Goal: Transaction & Acquisition: Purchase product/service

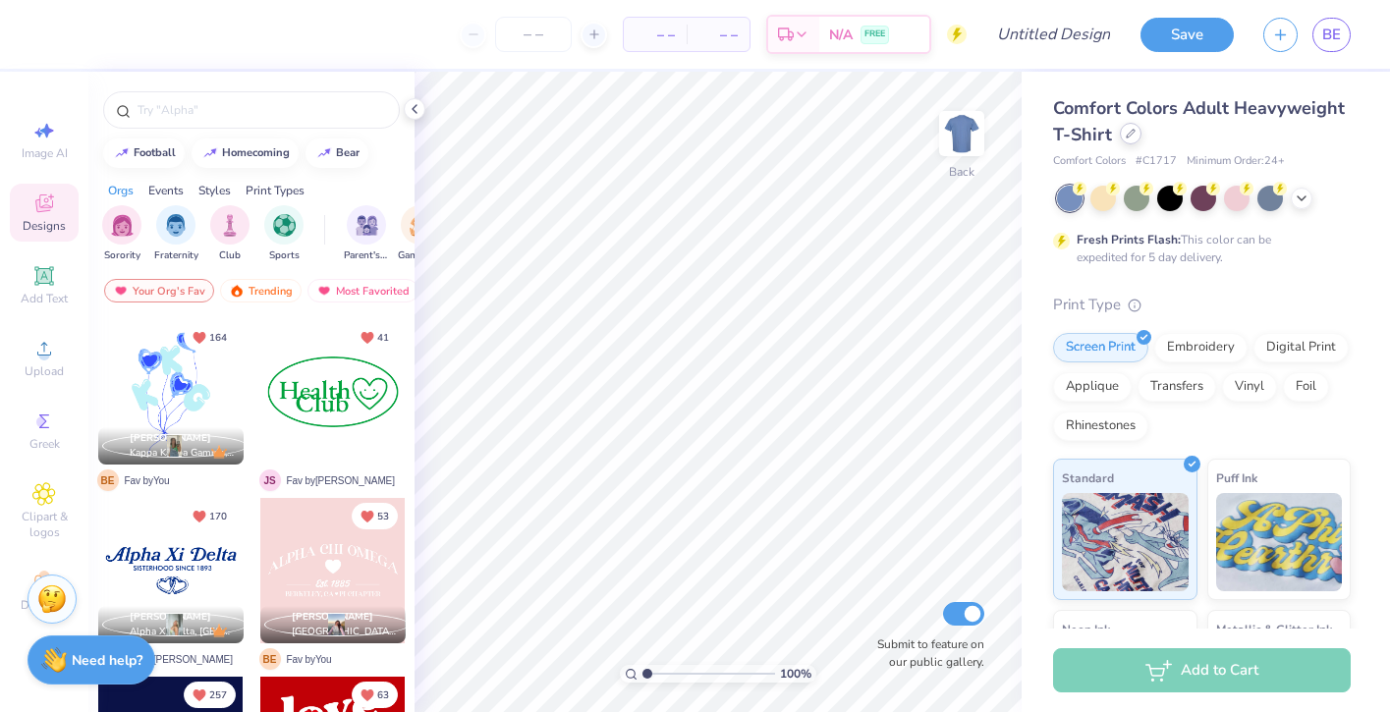
click at [1130, 143] on div at bounding box center [1131, 134] width 22 height 22
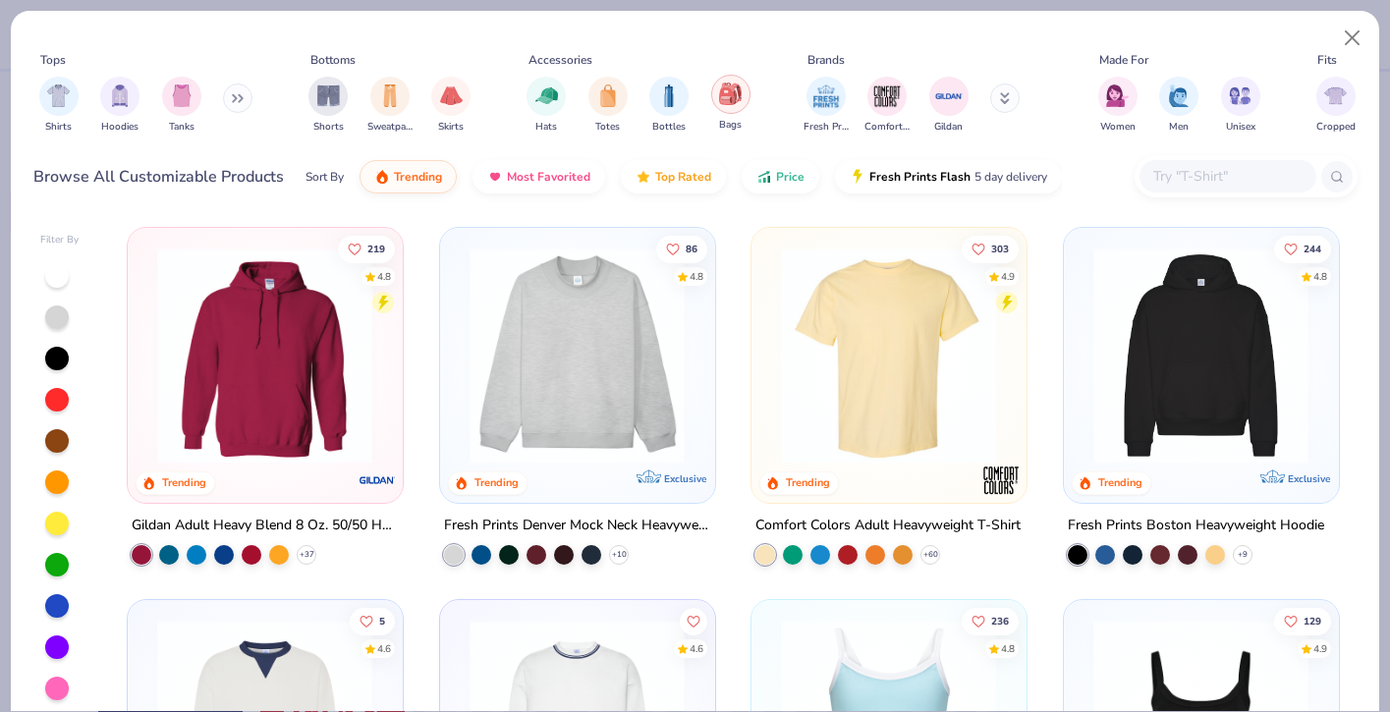
click at [727, 108] on div "filter for Bags" at bounding box center [730, 94] width 39 height 39
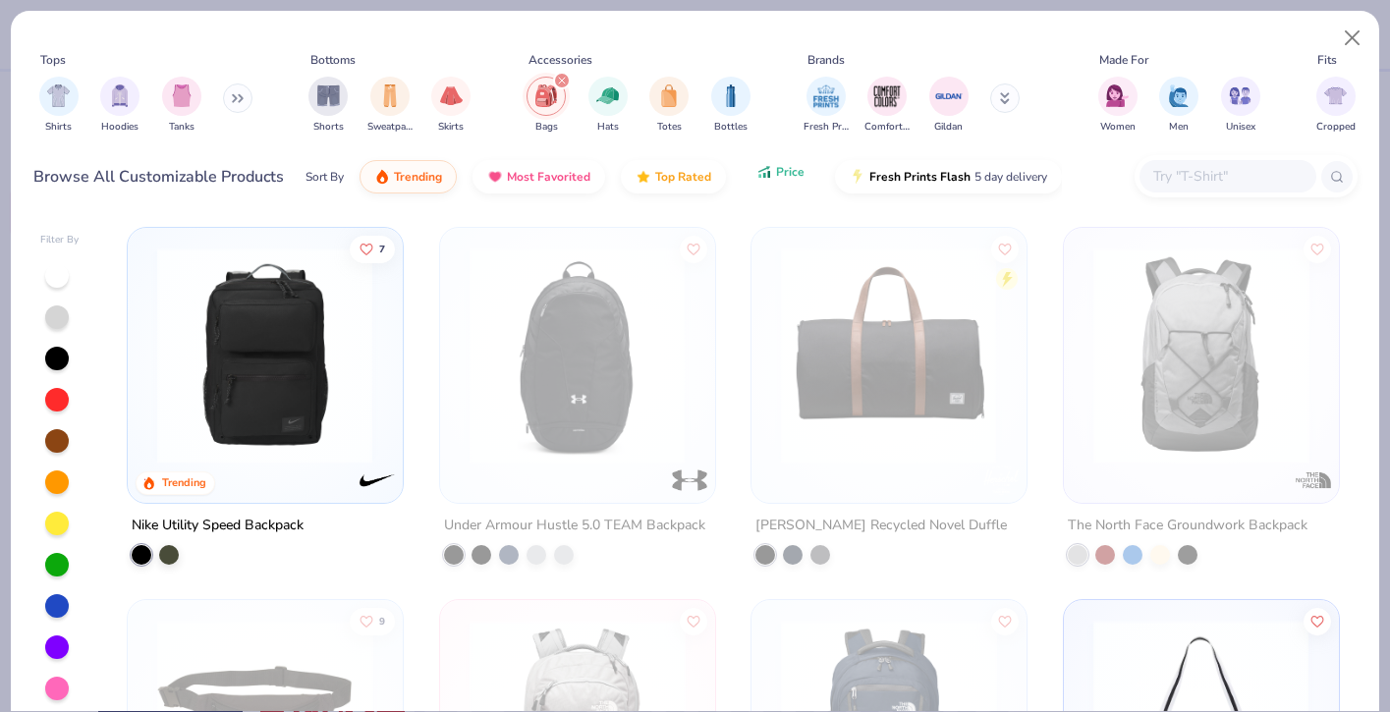
click at [780, 177] on span "Price" at bounding box center [790, 172] width 28 height 16
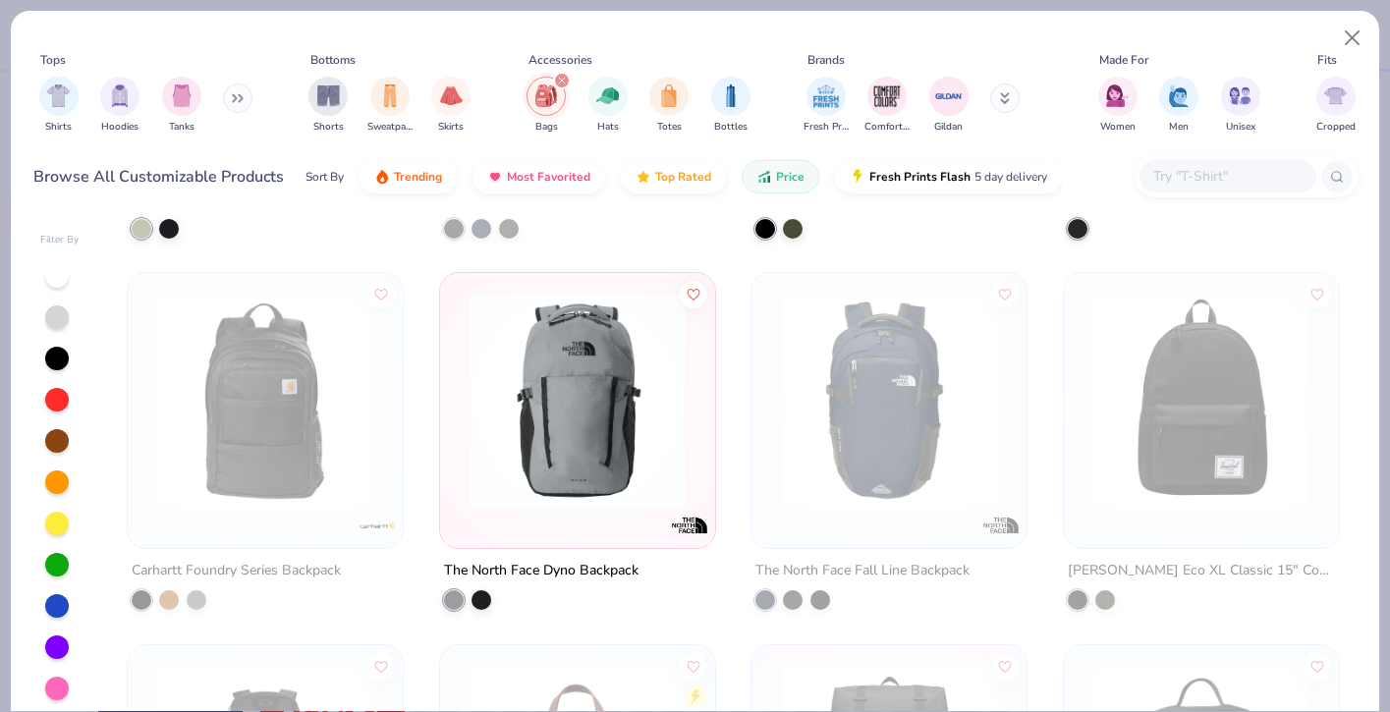
scroll to position [3222, 0]
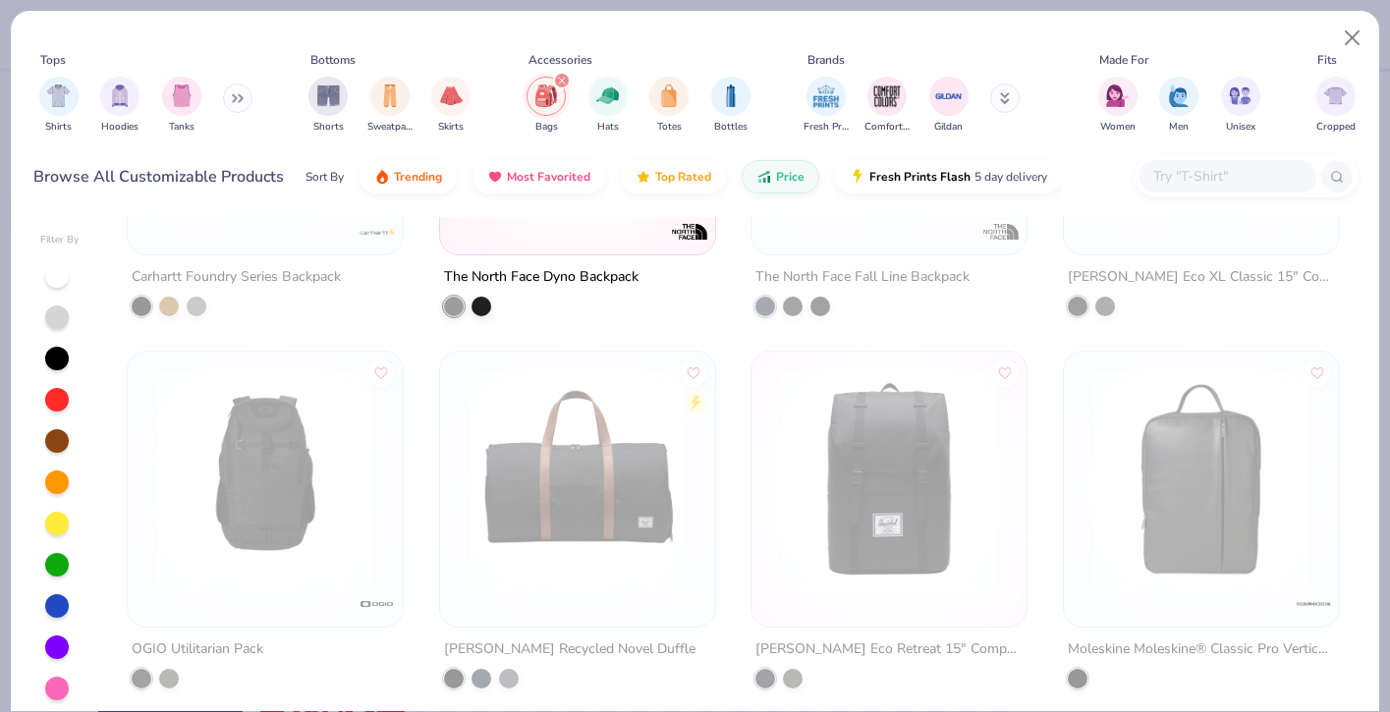
click at [564, 81] on icon "filter for Bags" at bounding box center [562, 81] width 8 height 8
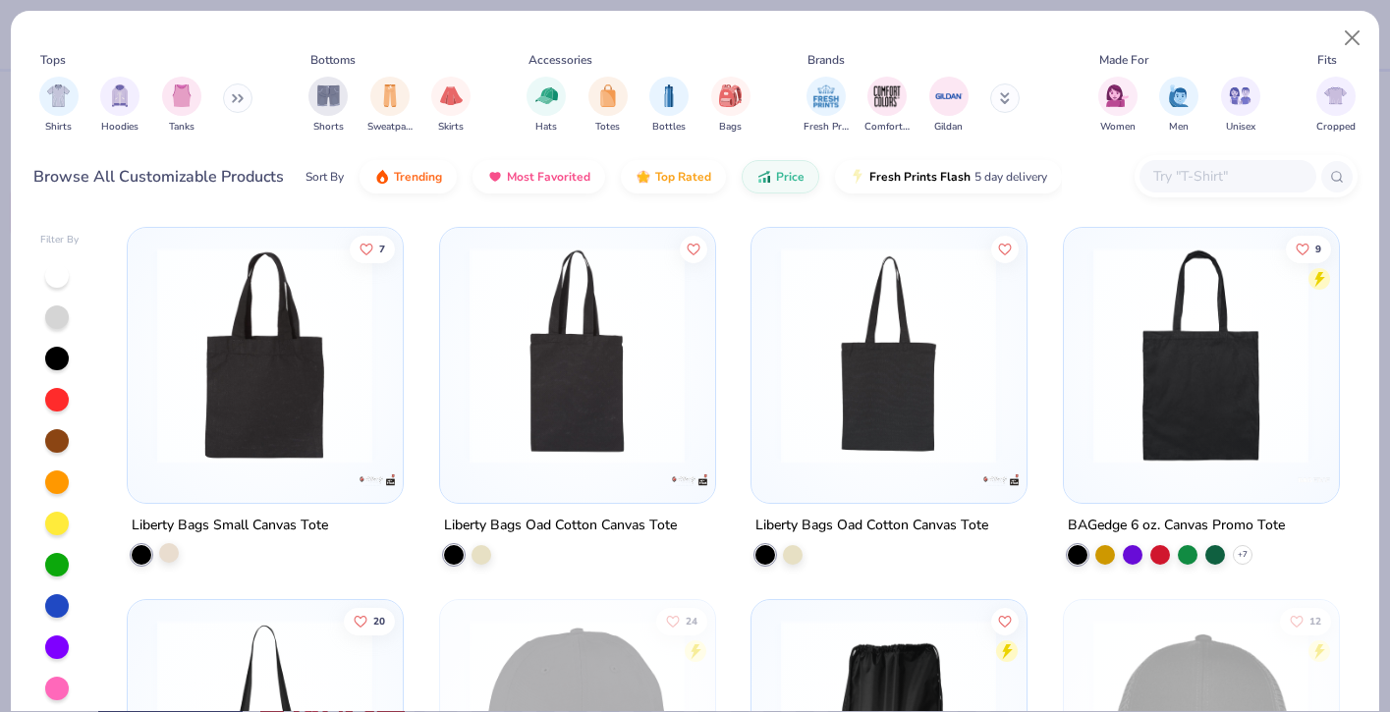
click at [161, 558] on div at bounding box center [169, 552] width 20 height 20
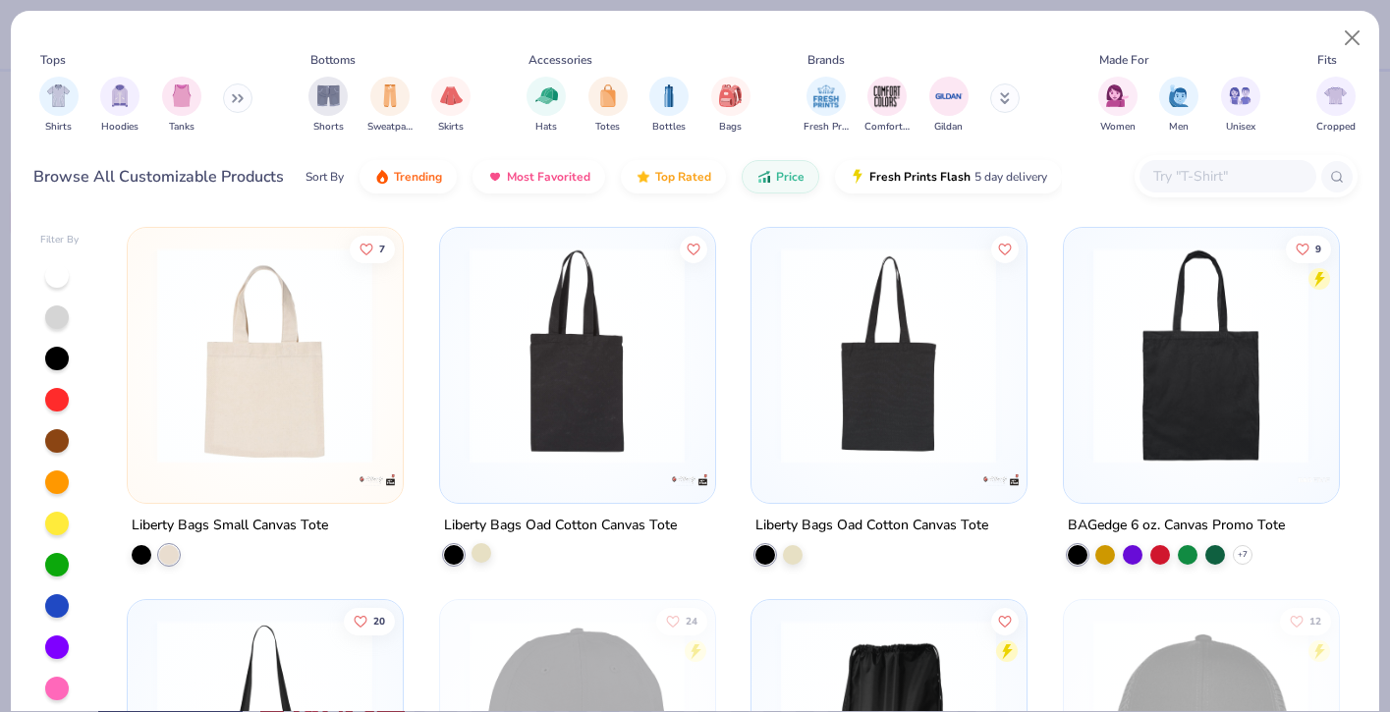
click at [483, 550] on div at bounding box center [481, 552] width 20 height 20
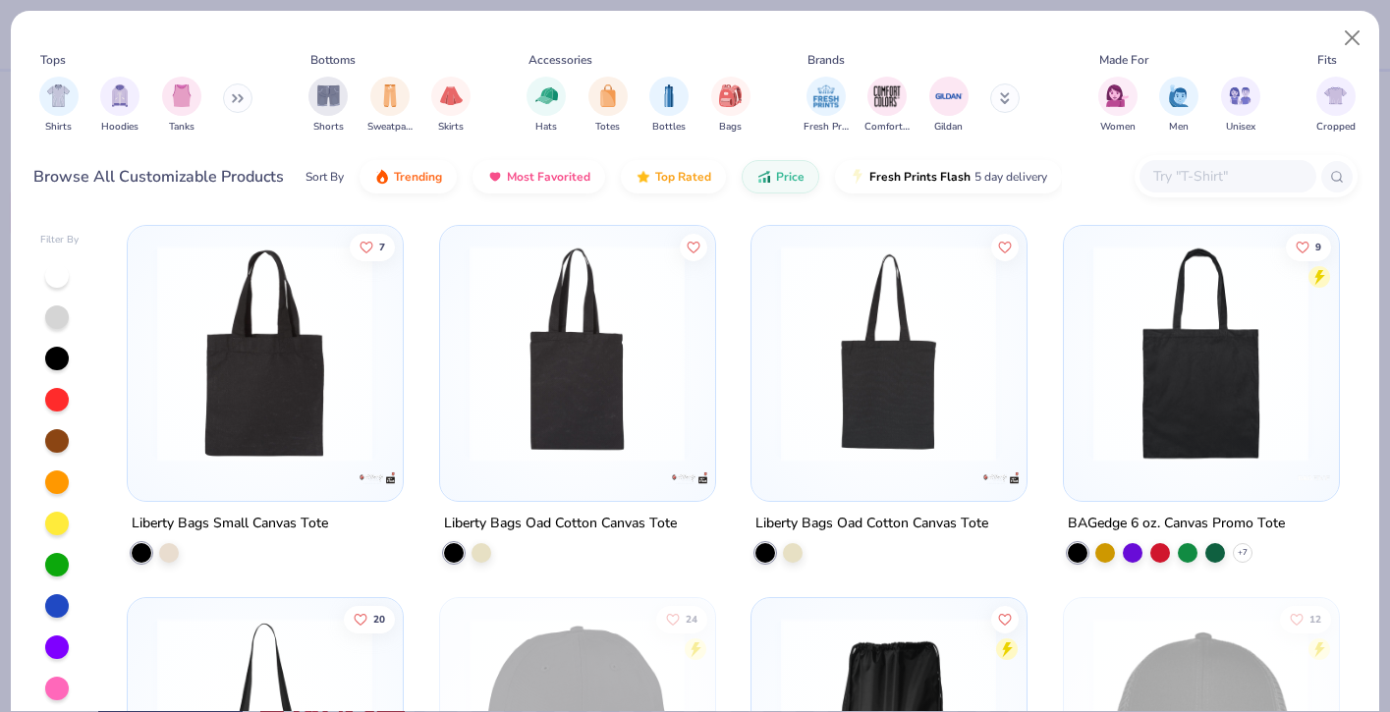
scroll to position [8, 0]
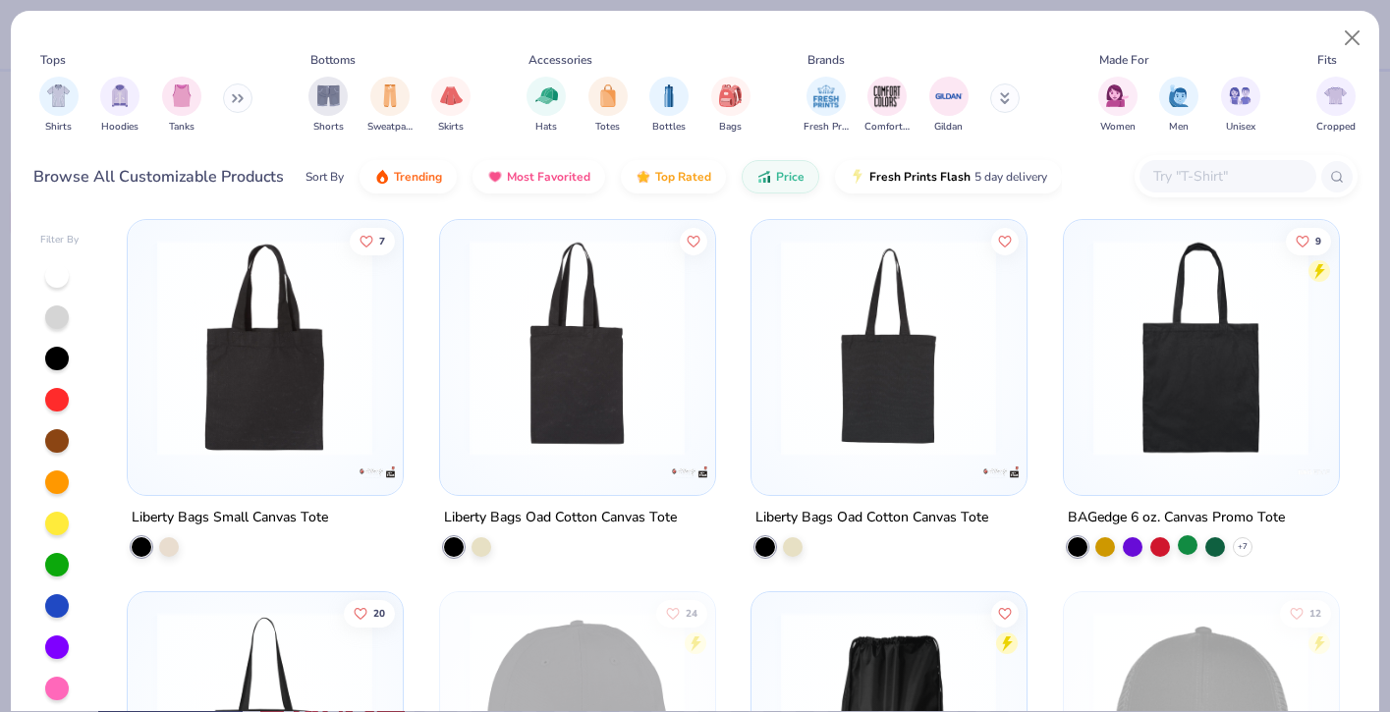
click at [1185, 548] on div at bounding box center [1187, 544] width 20 height 20
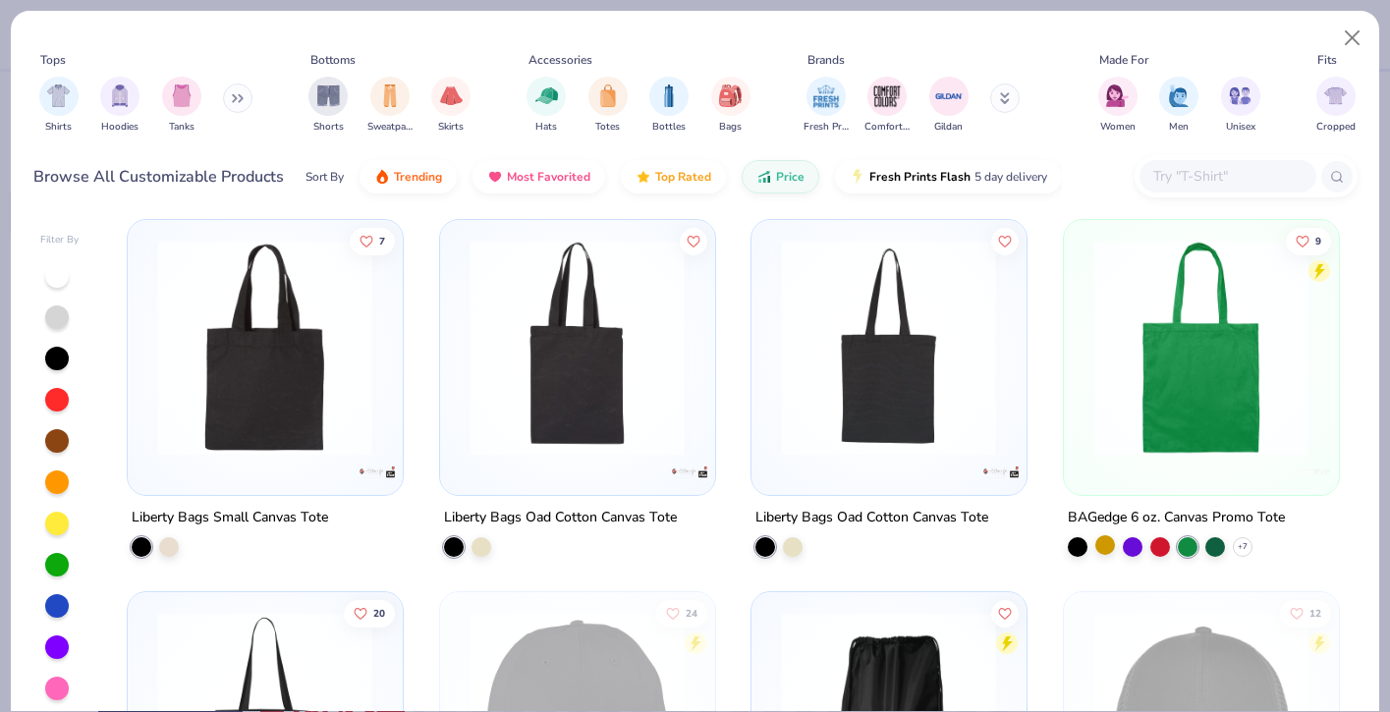
click at [1108, 545] on div at bounding box center [1105, 544] width 20 height 20
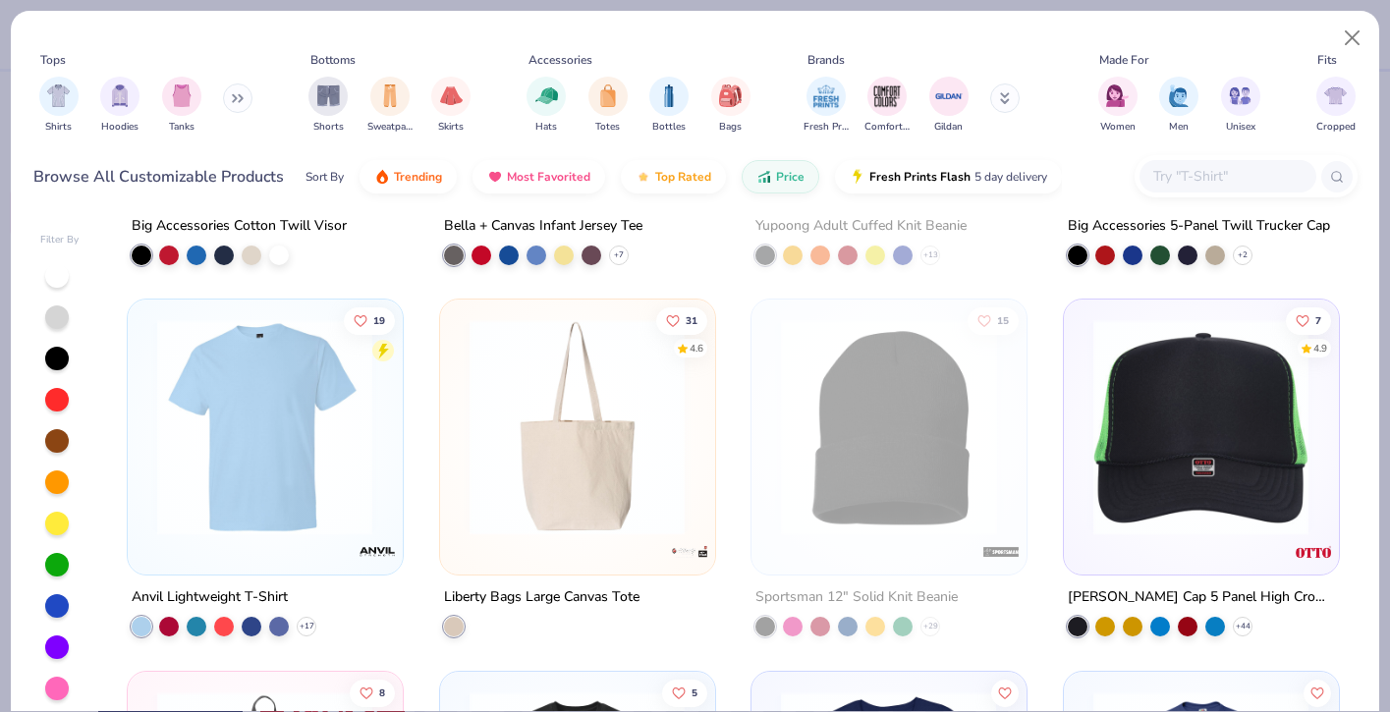
scroll to position [2900, 0]
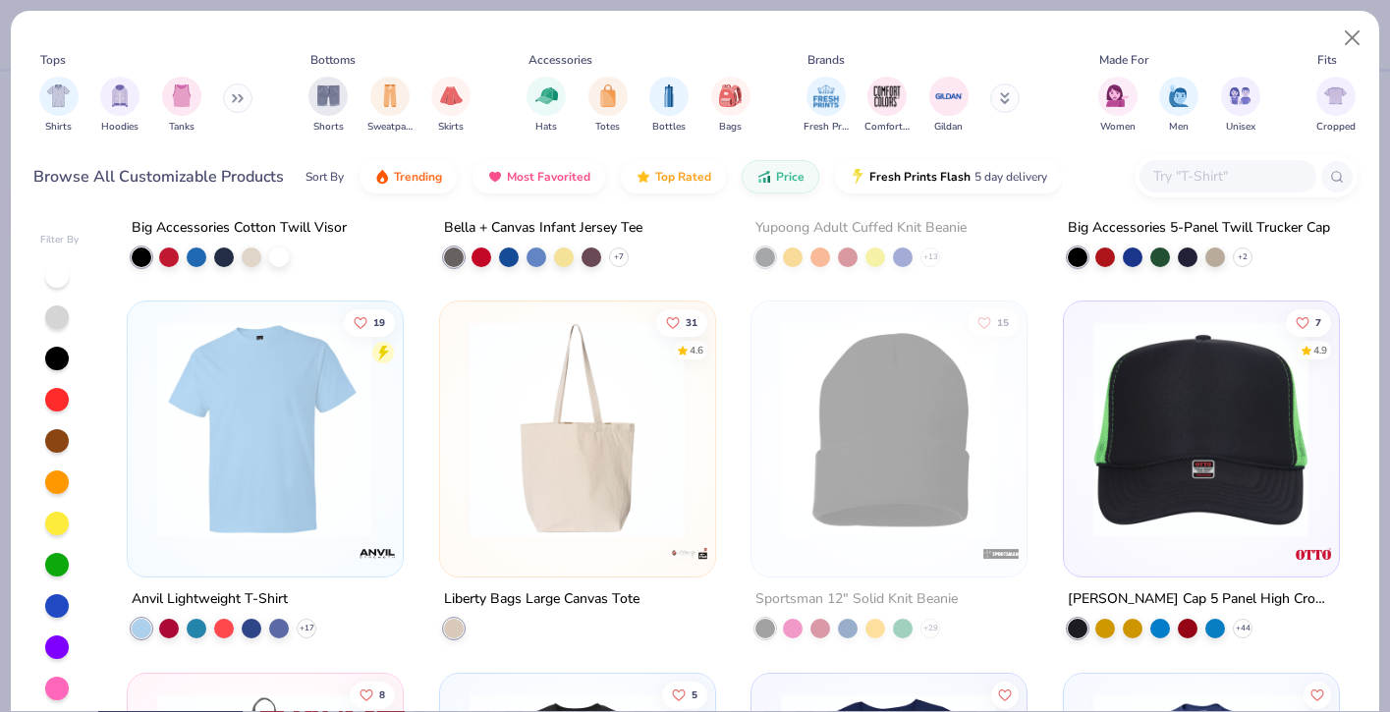
click at [578, 445] on img at bounding box center [577, 429] width 235 height 216
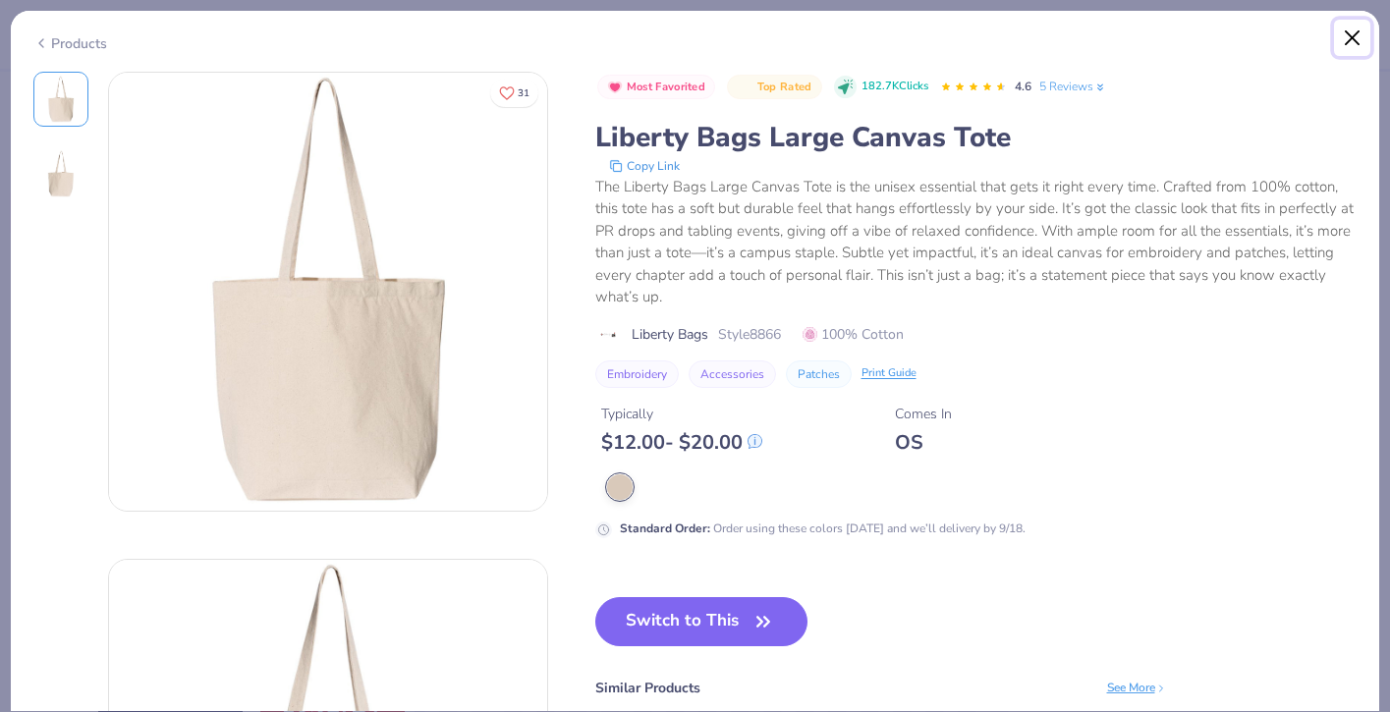
click at [1357, 40] on button "Close" at bounding box center [1352, 38] width 37 height 37
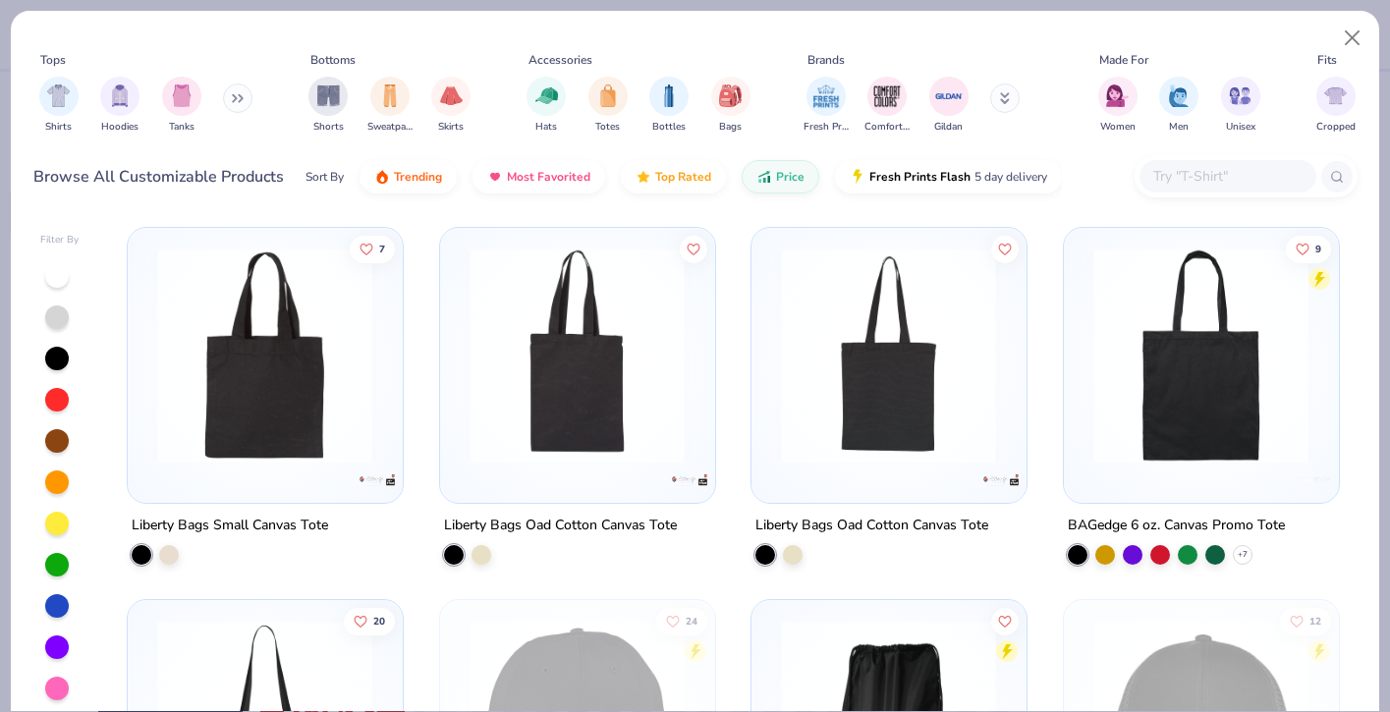
click at [290, 414] on img at bounding box center [264, 355] width 235 height 216
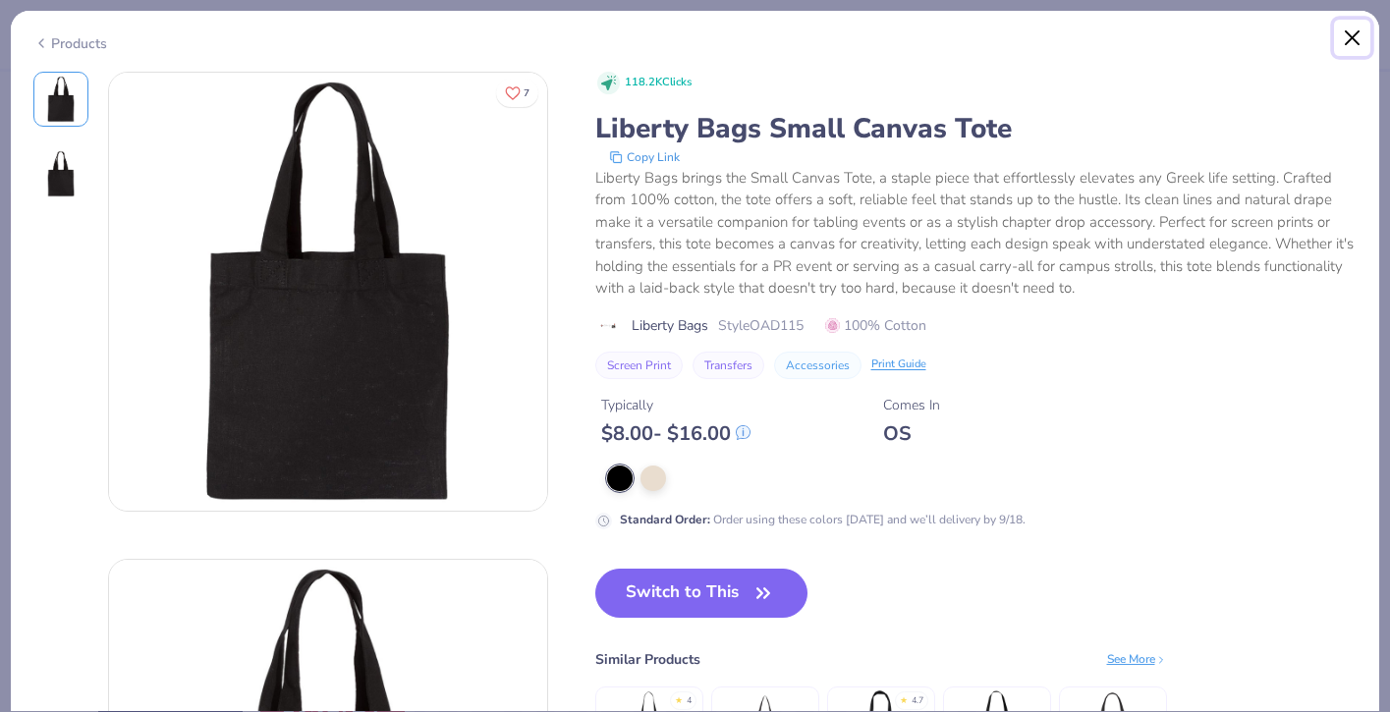
click at [1363, 44] on button "Close" at bounding box center [1352, 38] width 37 height 37
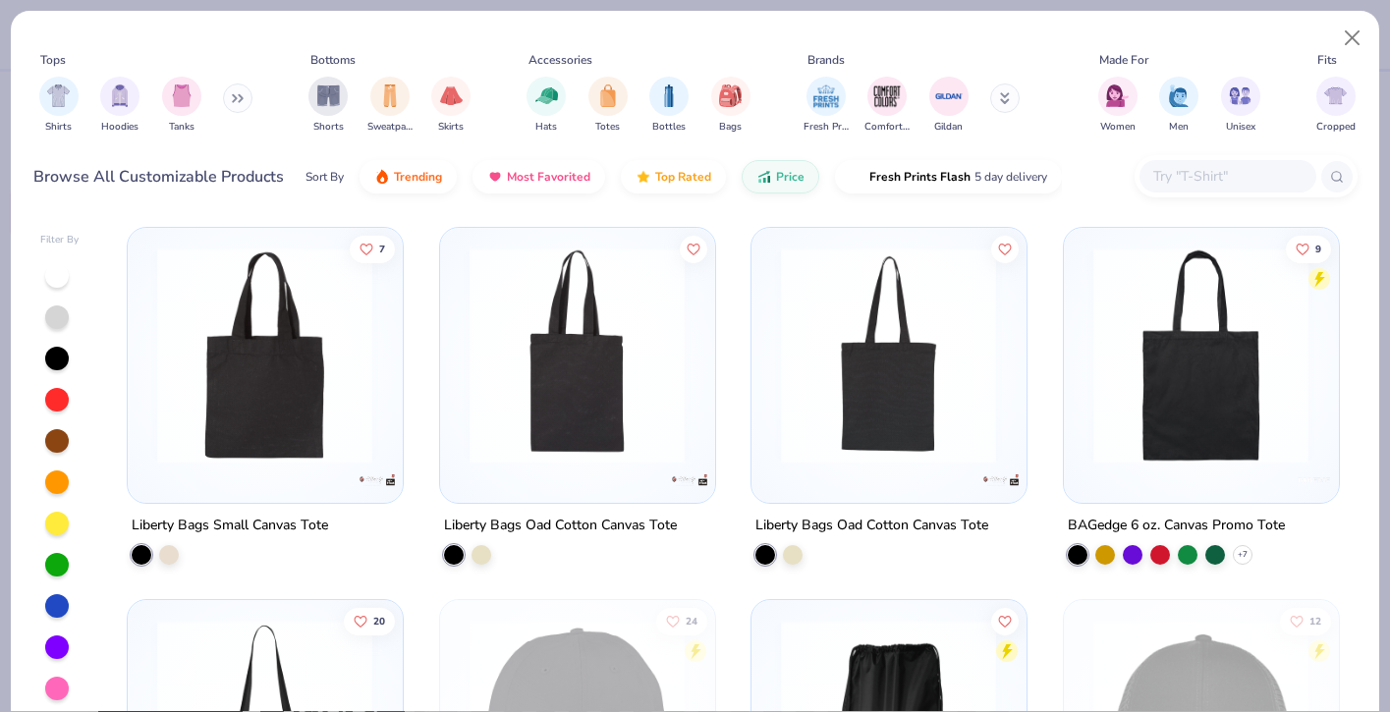
click at [1177, 376] on img at bounding box center [1200, 355] width 235 height 216
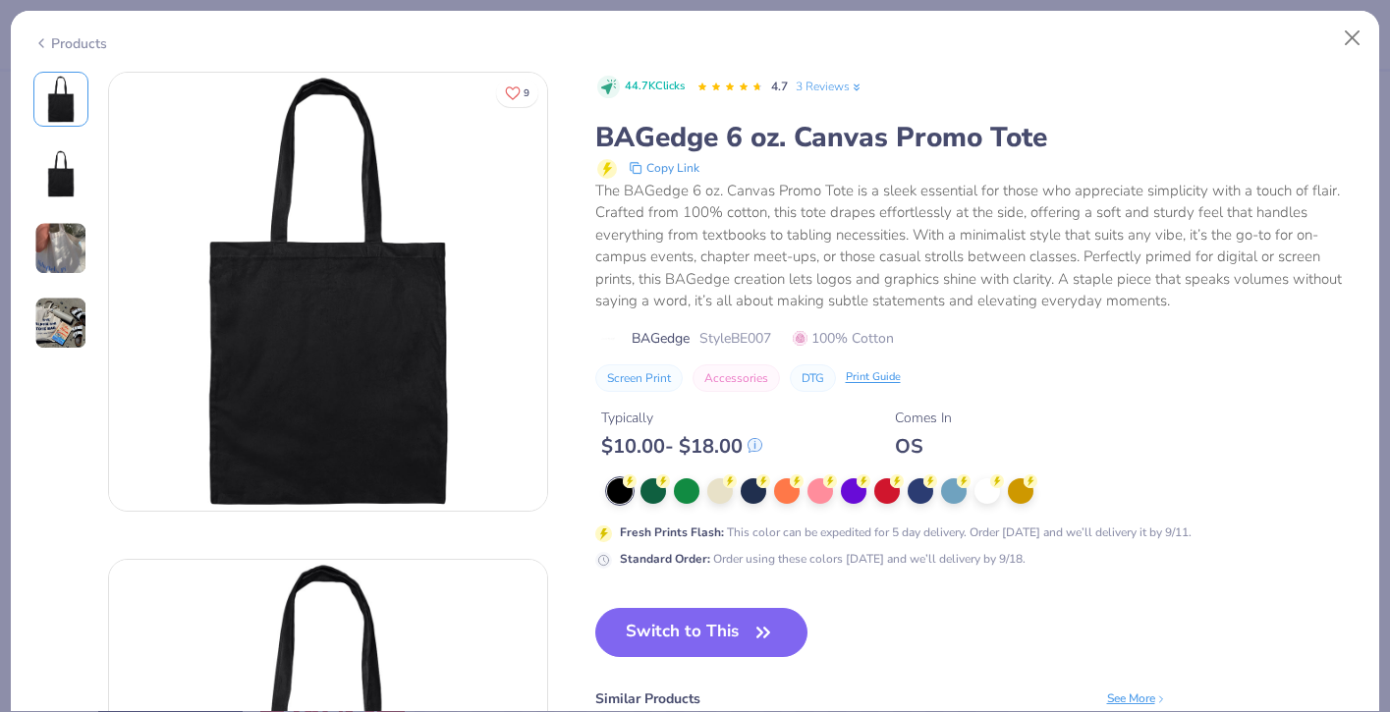
click at [73, 318] on img at bounding box center [60, 323] width 53 height 53
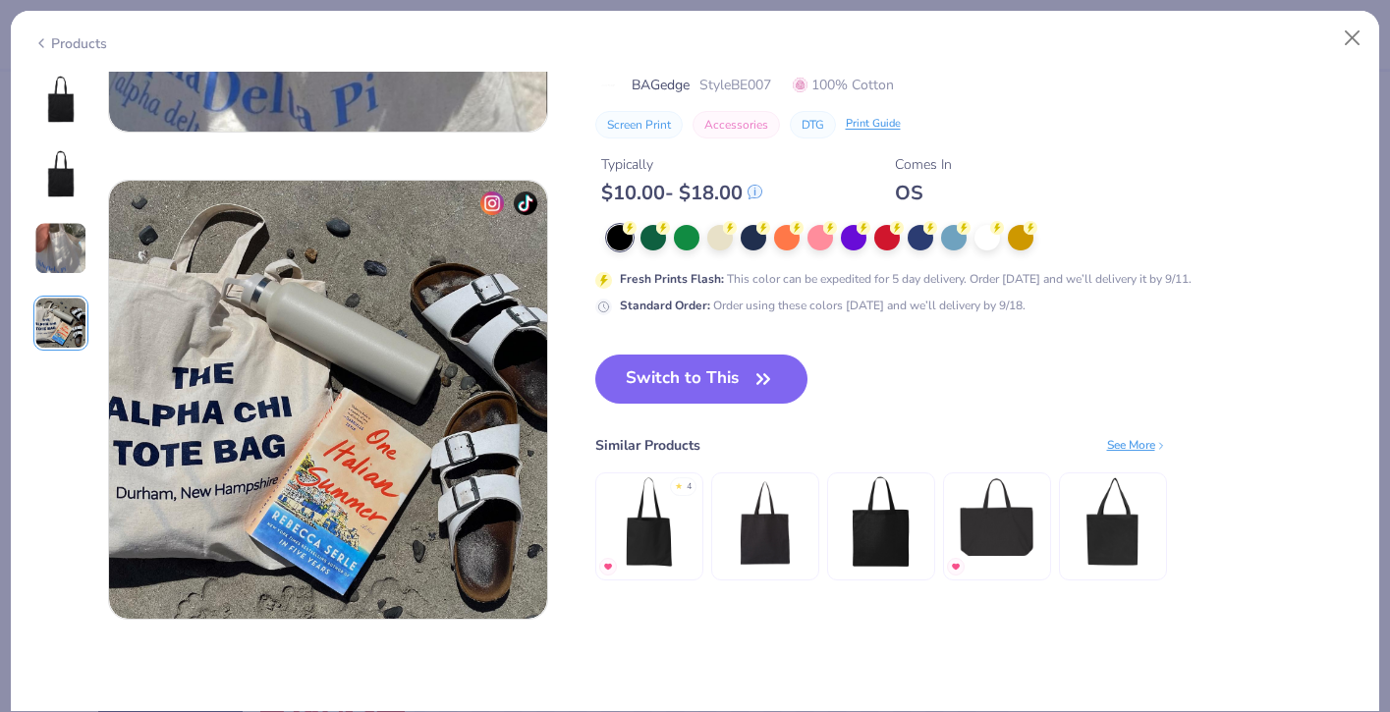
scroll to position [1461, 0]
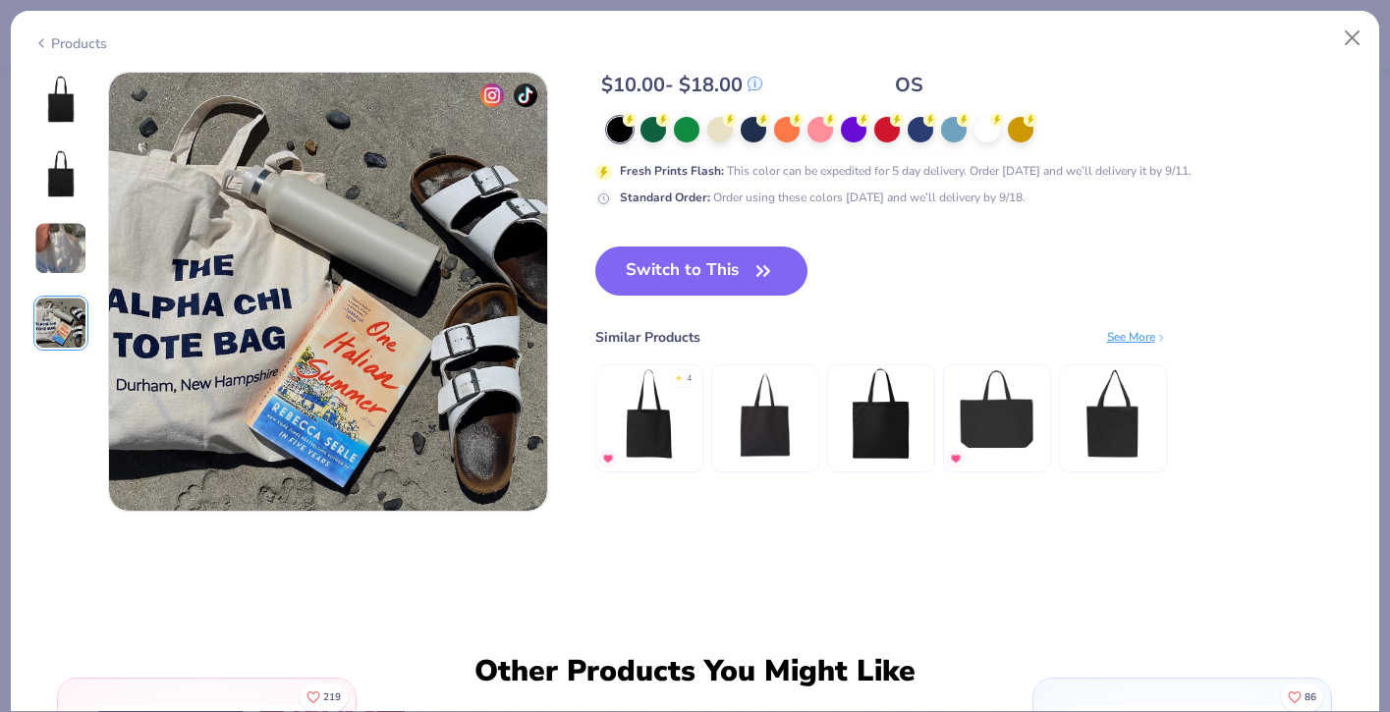
click at [71, 256] on img at bounding box center [60, 248] width 53 height 53
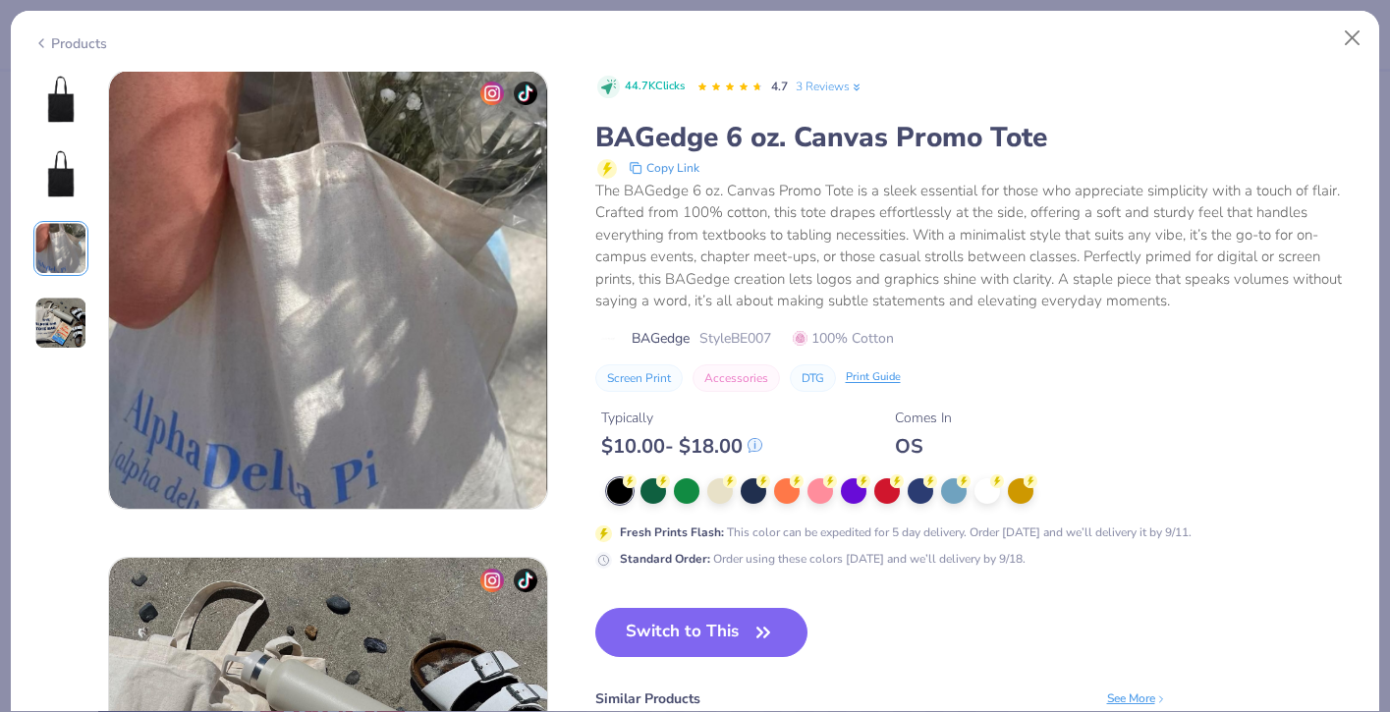
scroll to position [974, 0]
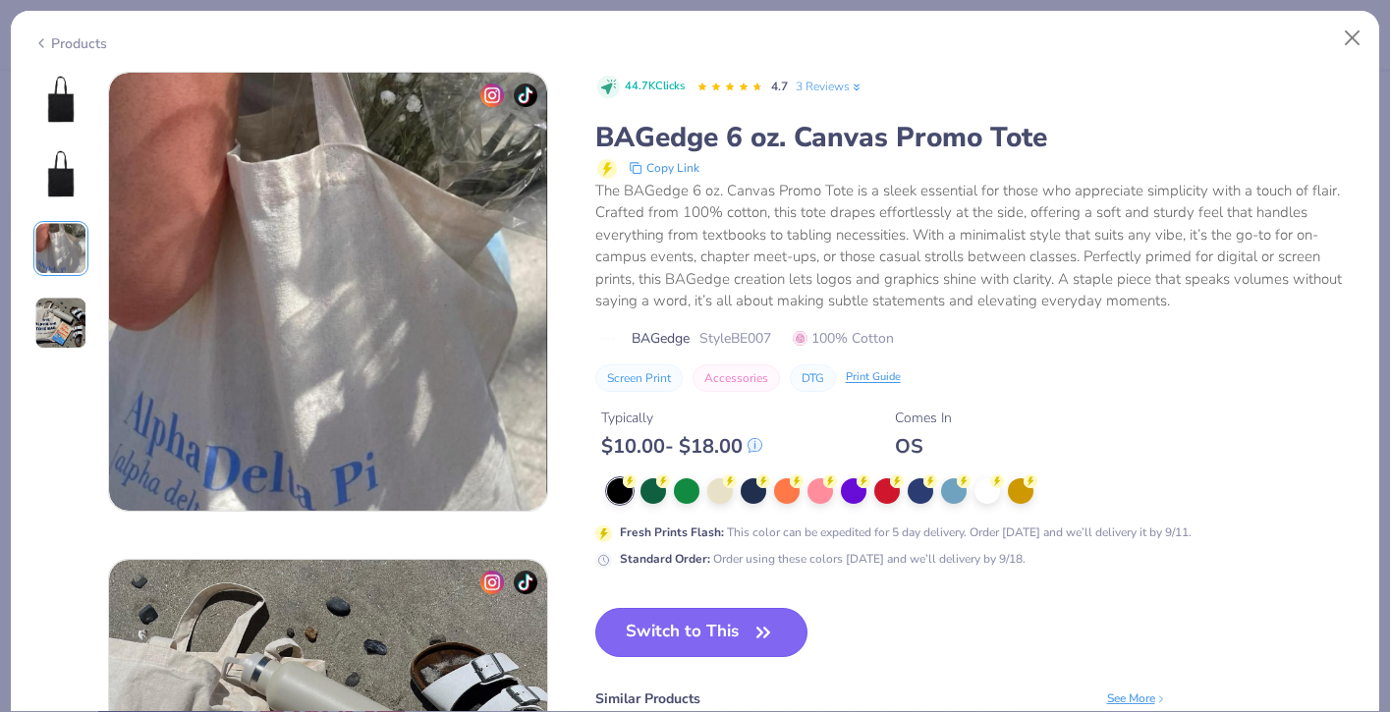
click at [639, 640] on button "Switch to This" at bounding box center [701, 632] width 213 height 49
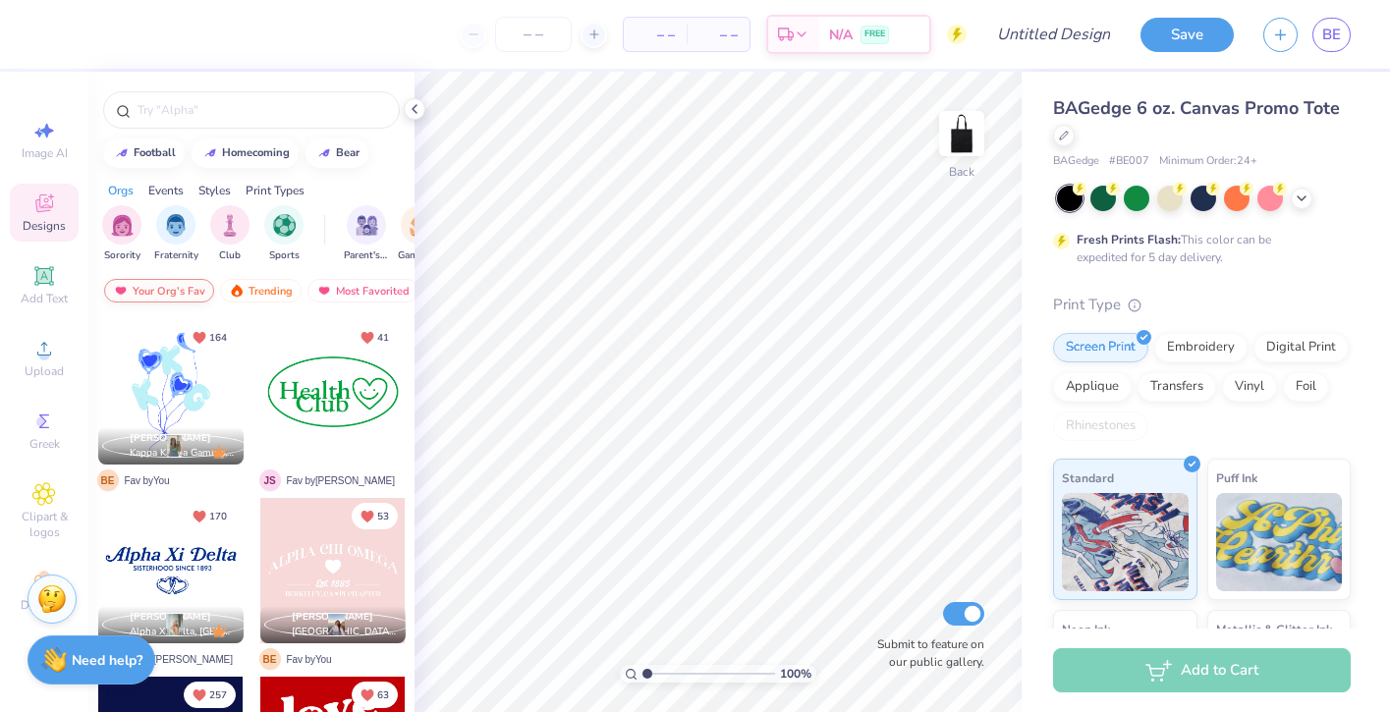
click at [207, 292] on div "Your Org's Fav" at bounding box center [159, 291] width 110 height 24
click at [260, 296] on div "Trending" at bounding box center [261, 291] width 82 height 24
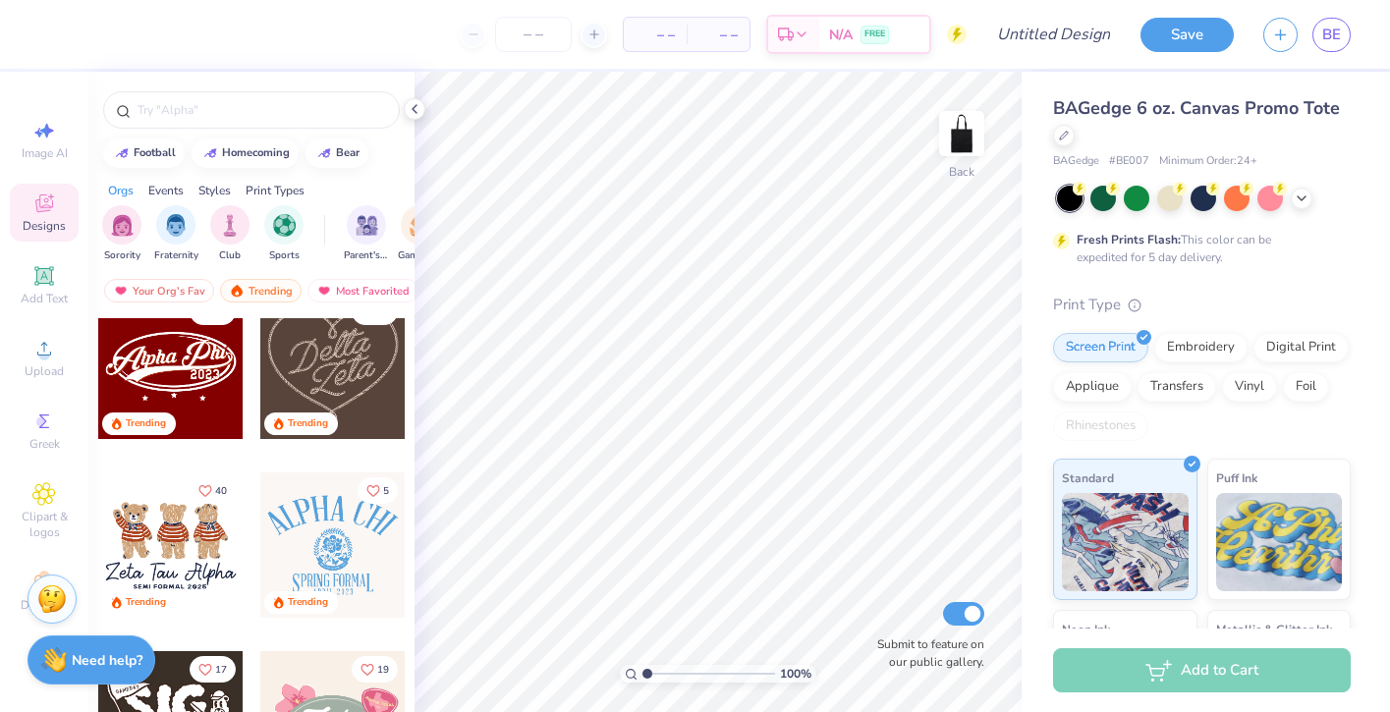
scroll to position [737, 0]
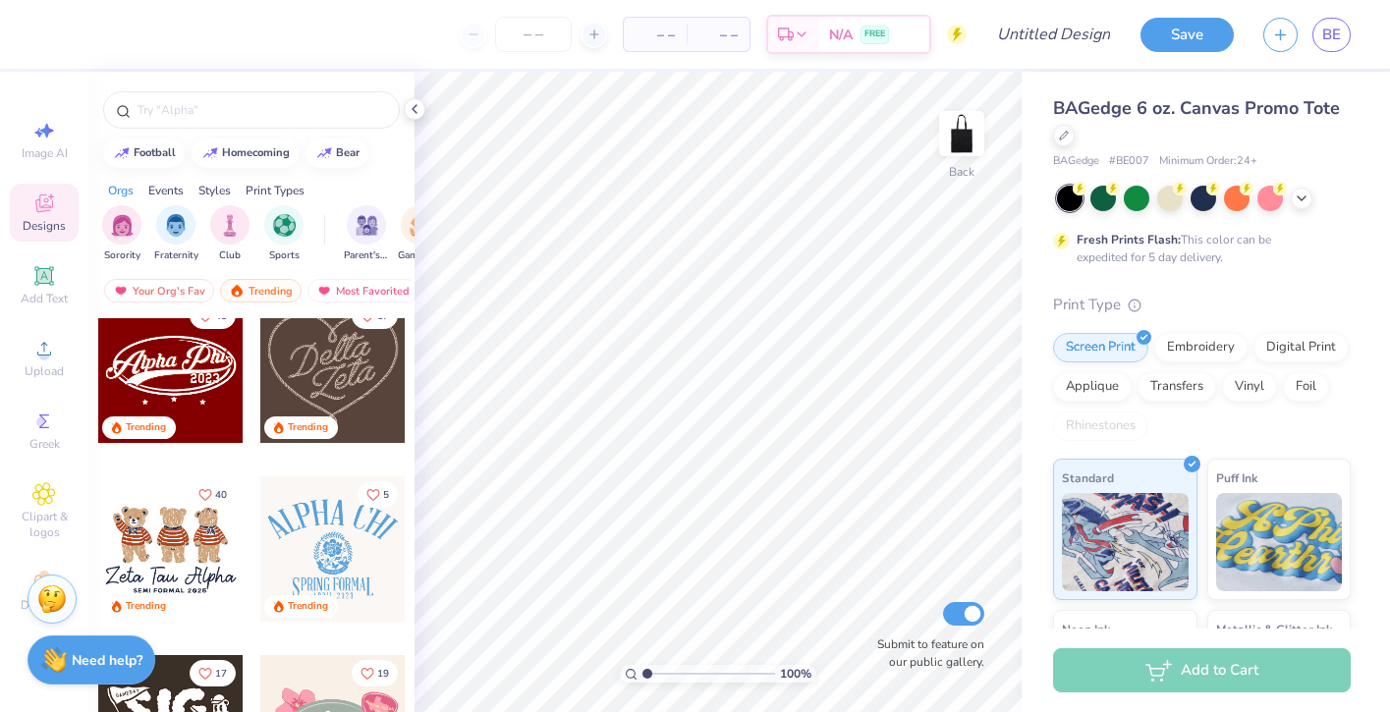
click at [177, 373] on div at bounding box center [170, 370] width 145 height 145
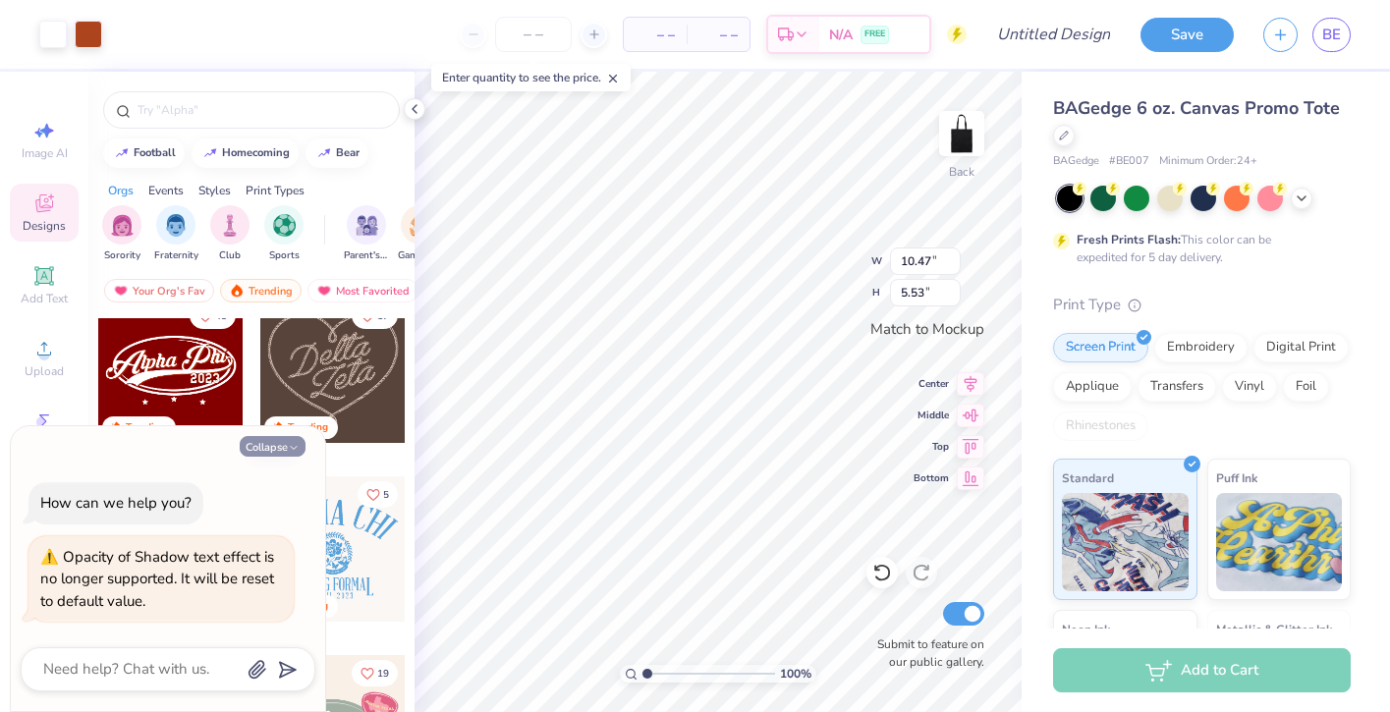
click at [292, 451] on icon "button" at bounding box center [294, 448] width 12 height 12
type textarea "x"
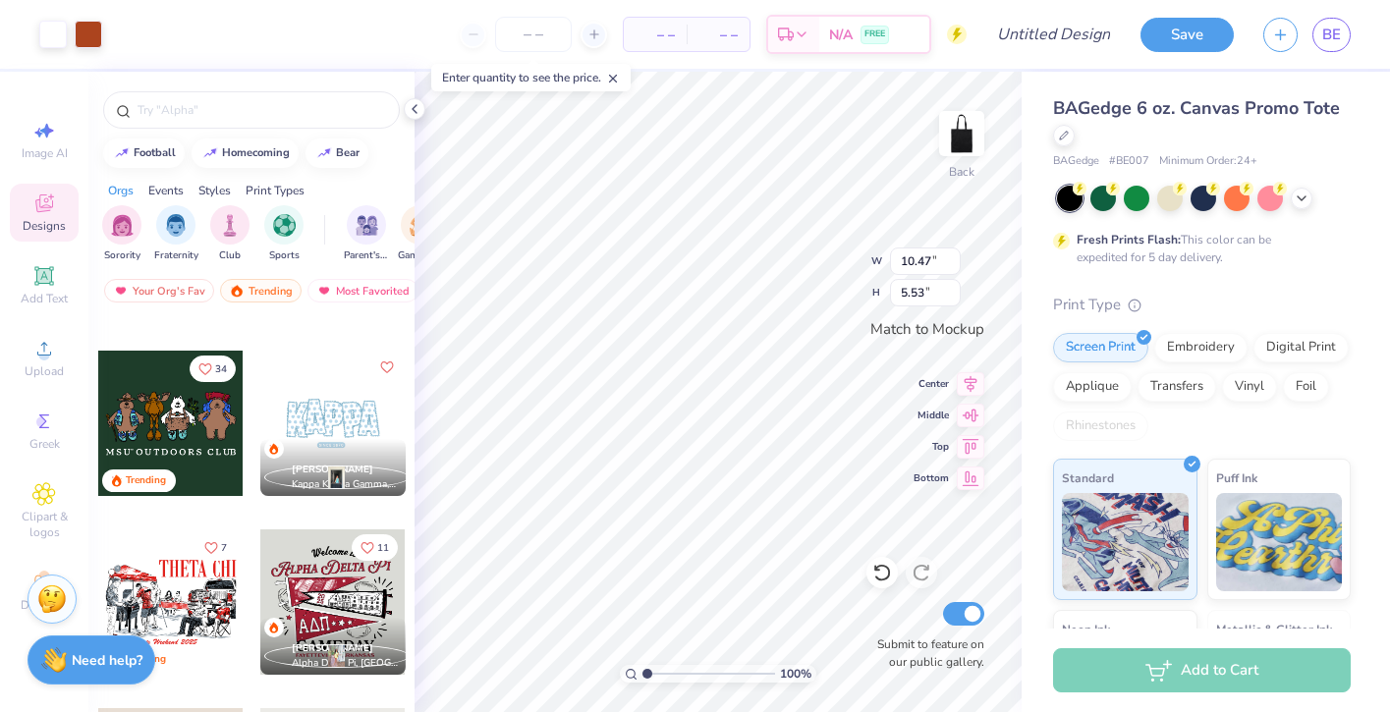
scroll to position [1223, 0]
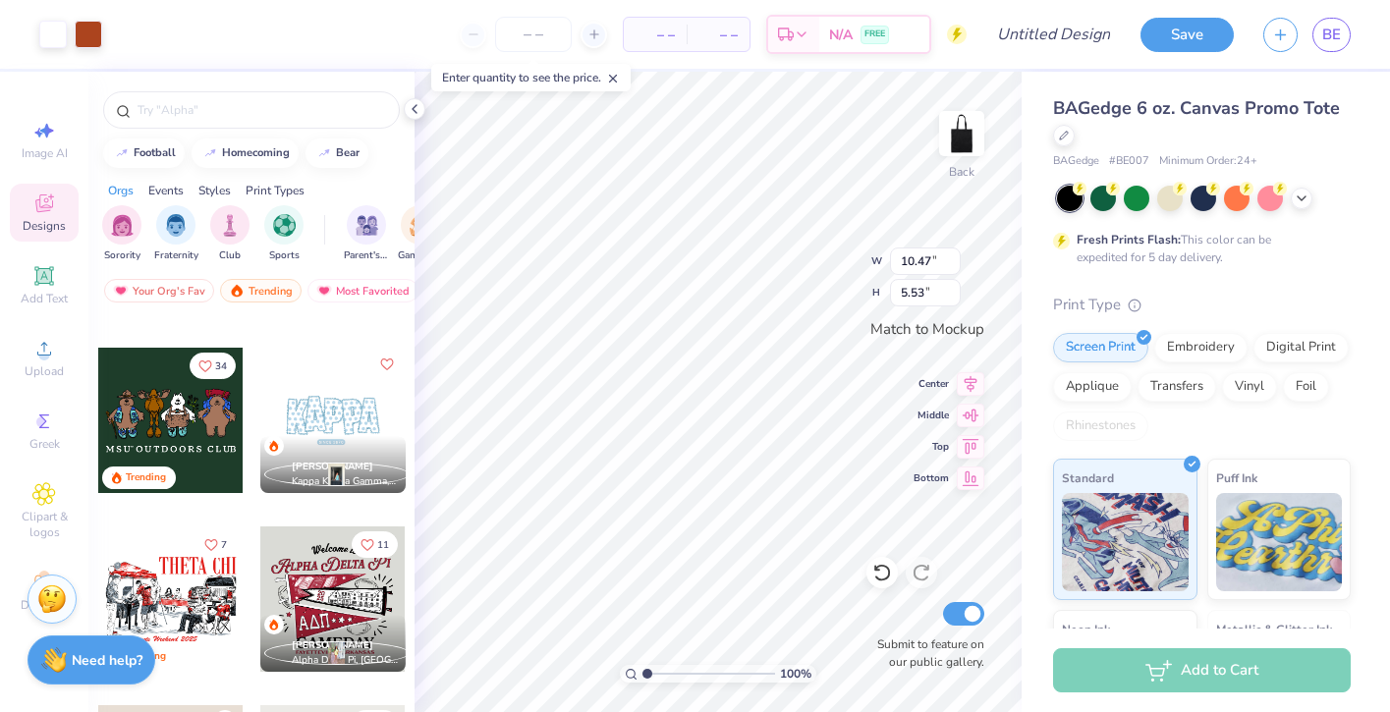
click at [337, 448] on div "[PERSON_NAME] Kappa Kappa Gamma, [GEOGRAPHIC_DATA]" at bounding box center [332, 464] width 145 height 57
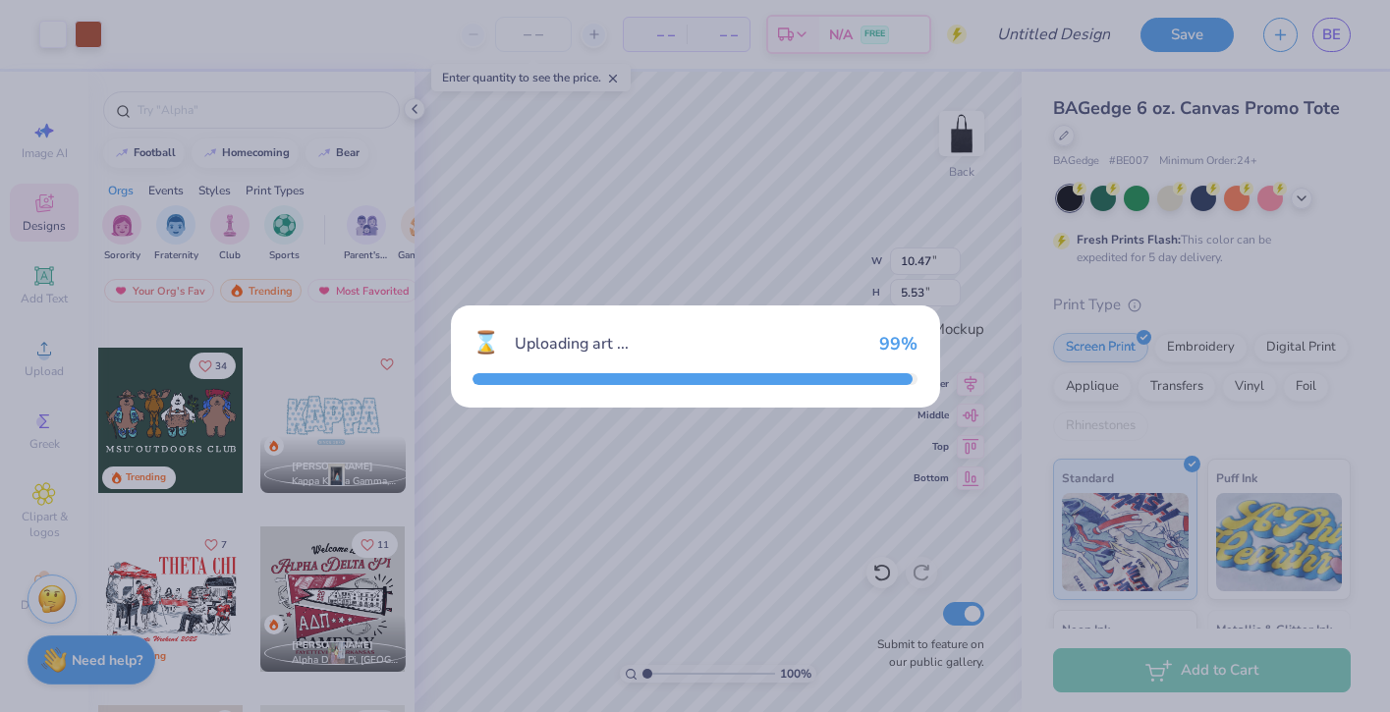
type input "8.07"
type input "4.28"
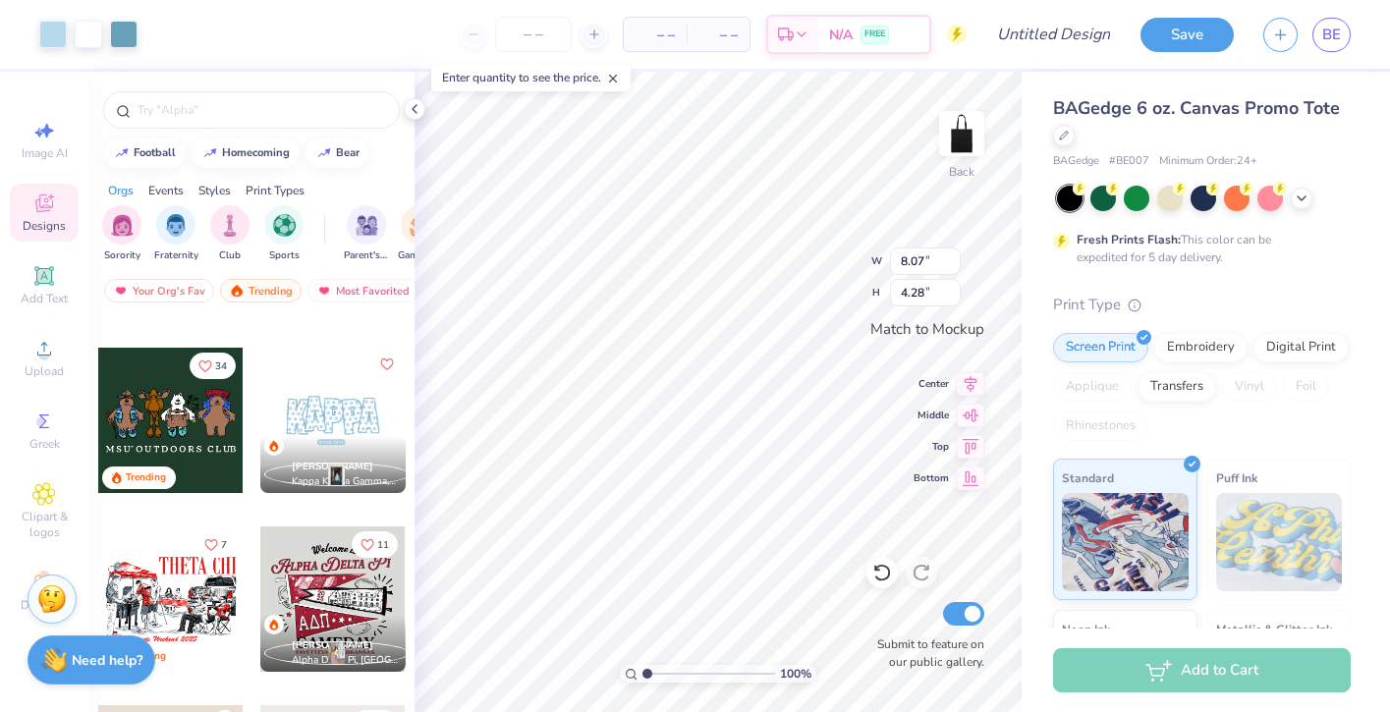
type input "10.47"
type input "5.53"
click at [1159, 194] on div at bounding box center [1170, 197] width 26 height 26
click at [1314, 195] on div at bounding box center [1204, 199] width 294 height 26
click at [1312, 195] on div at bounding box center [1204, 199] width 294 height 26
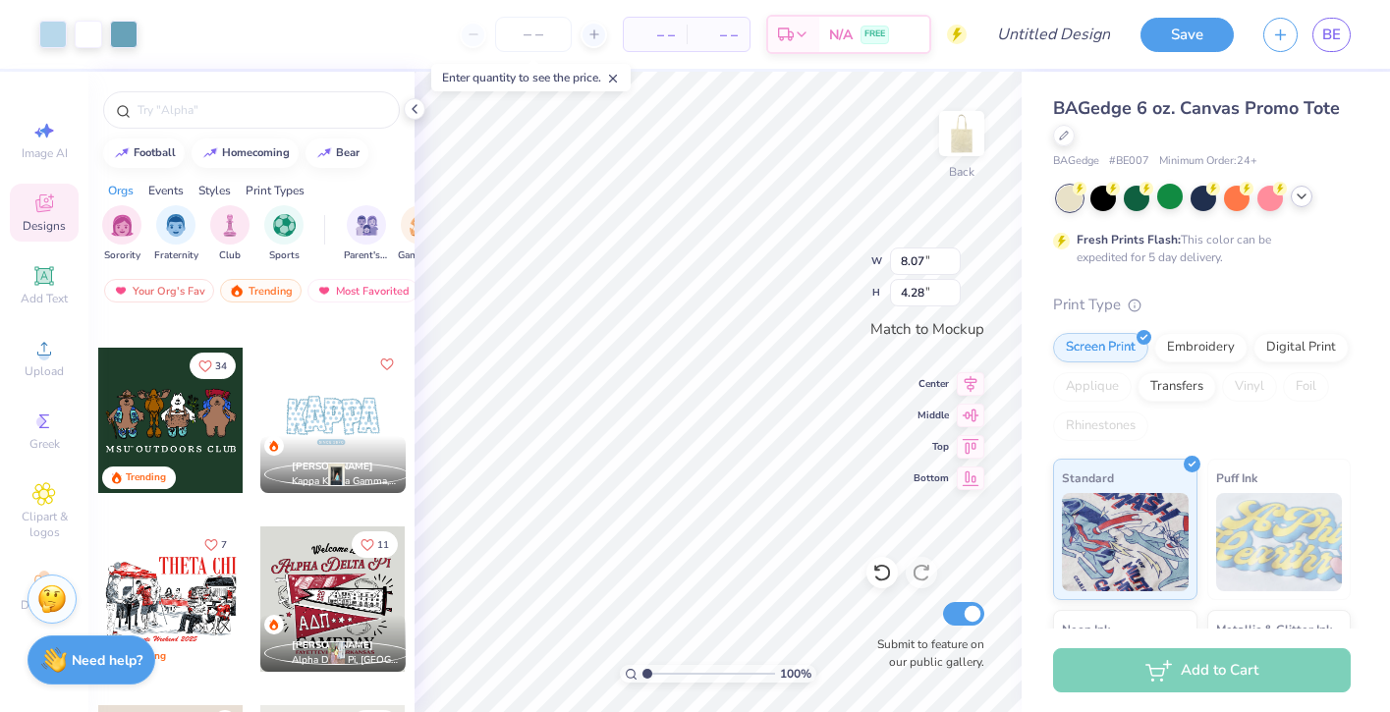
click at [1303, 195] on polyline at bounding box center [1301, 196] width 8 height 4
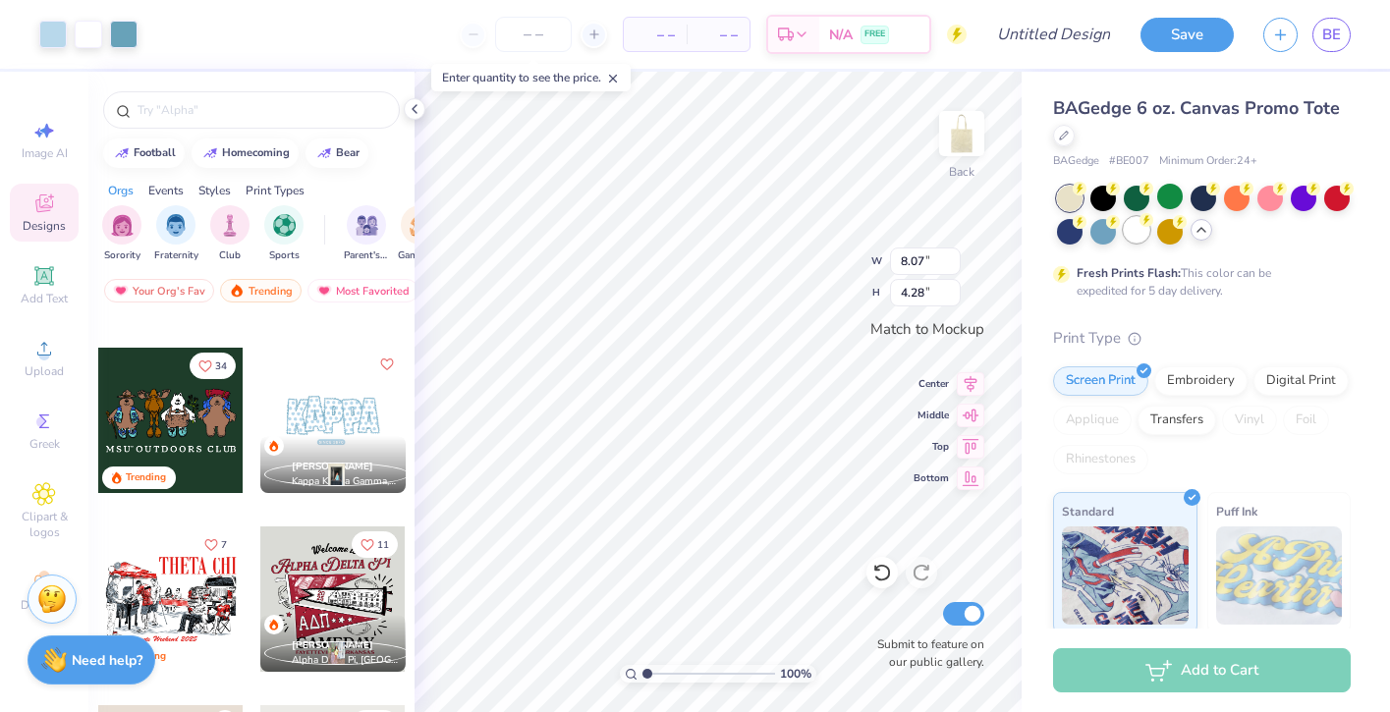
click at [1134, 234] on div at bounding box center [1136, 230] width 26 height 26
click at [1236, 204] on div at bounding box center [1237, 197] width 26 height 26
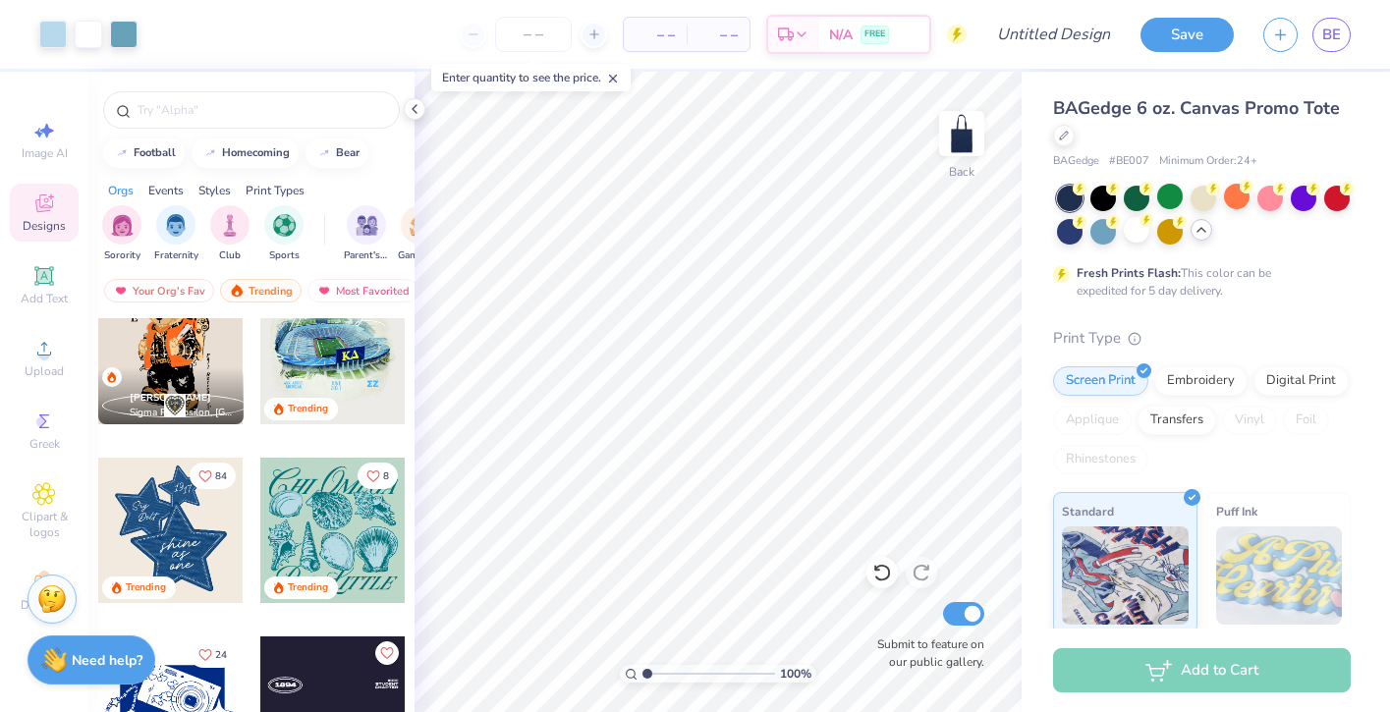
scroll to position [1644, 0]
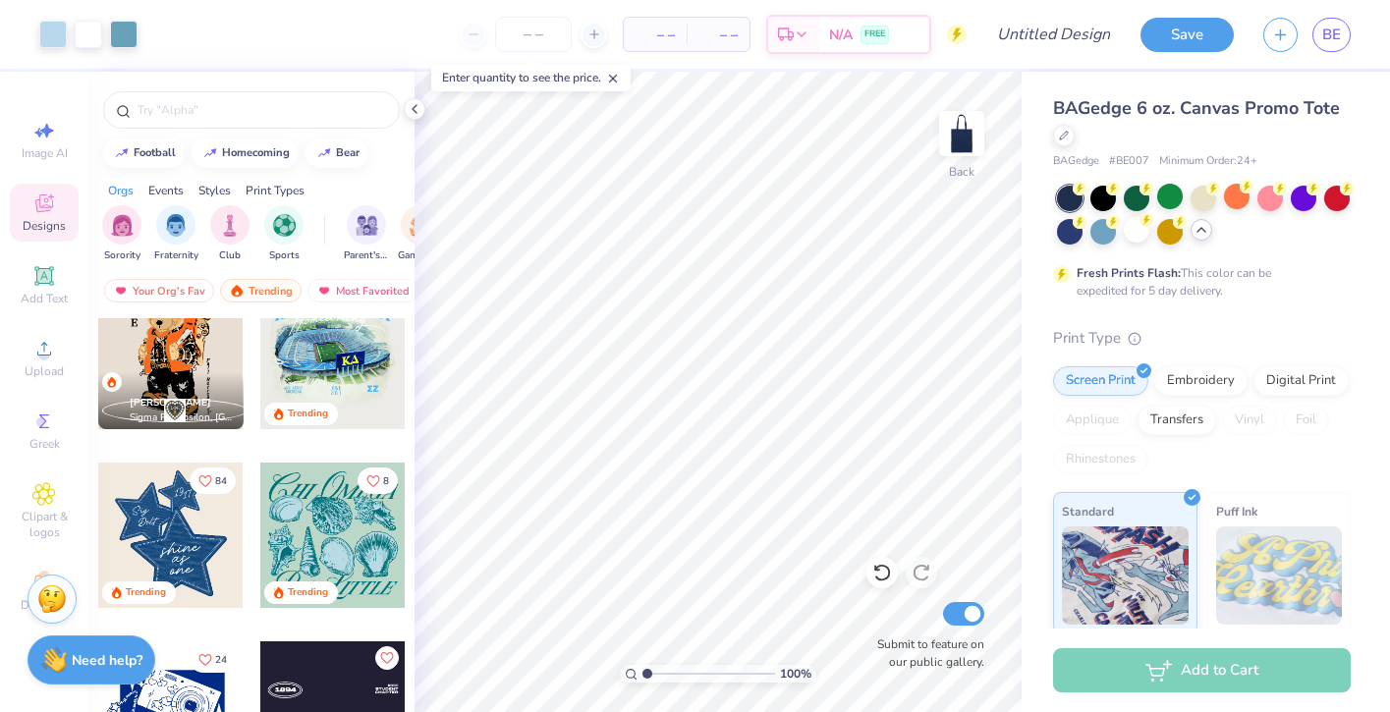
click at [169, 558] on div at bounding box center [170, 535] width 145 height 145
type input "1.74"
type input "2.93"
type input "1.65"
type input "2.95"
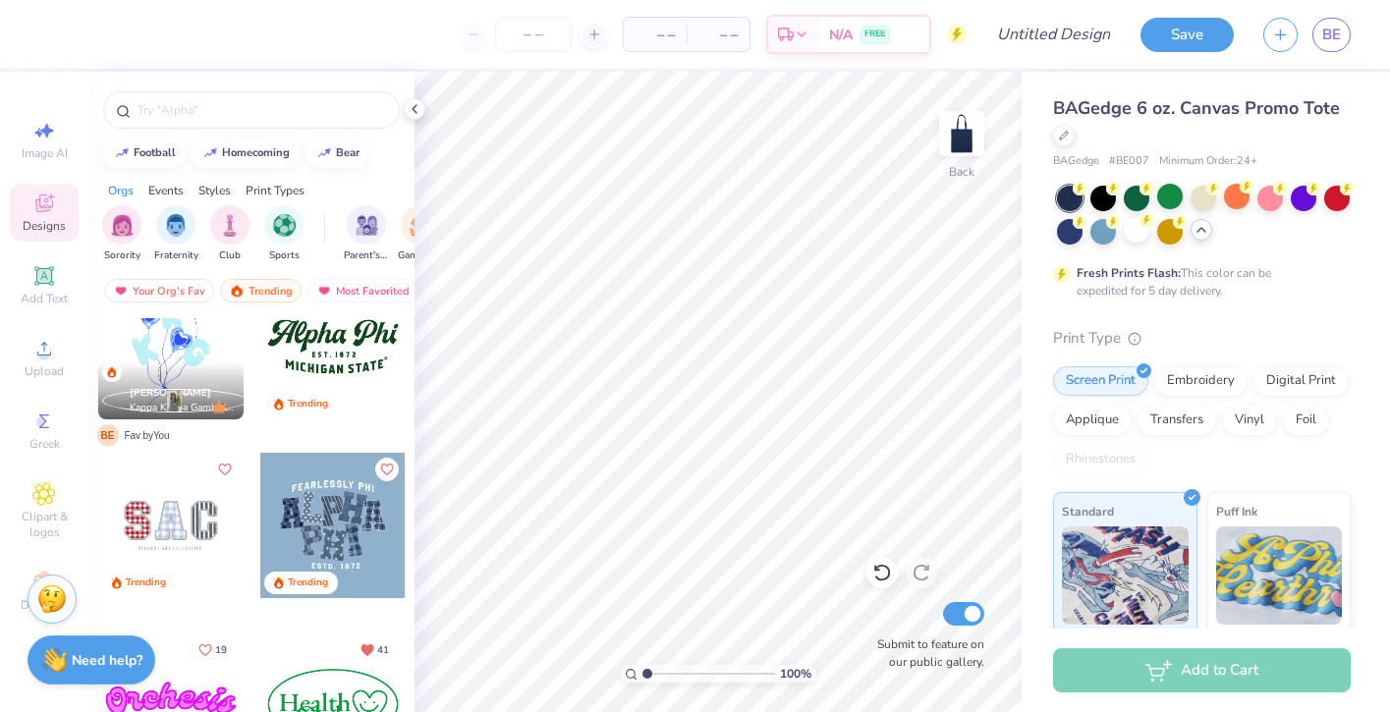
scroll to position [2192, 0]
click at [320, 375] on div at bounding box center [332, 344] width 145 height 145
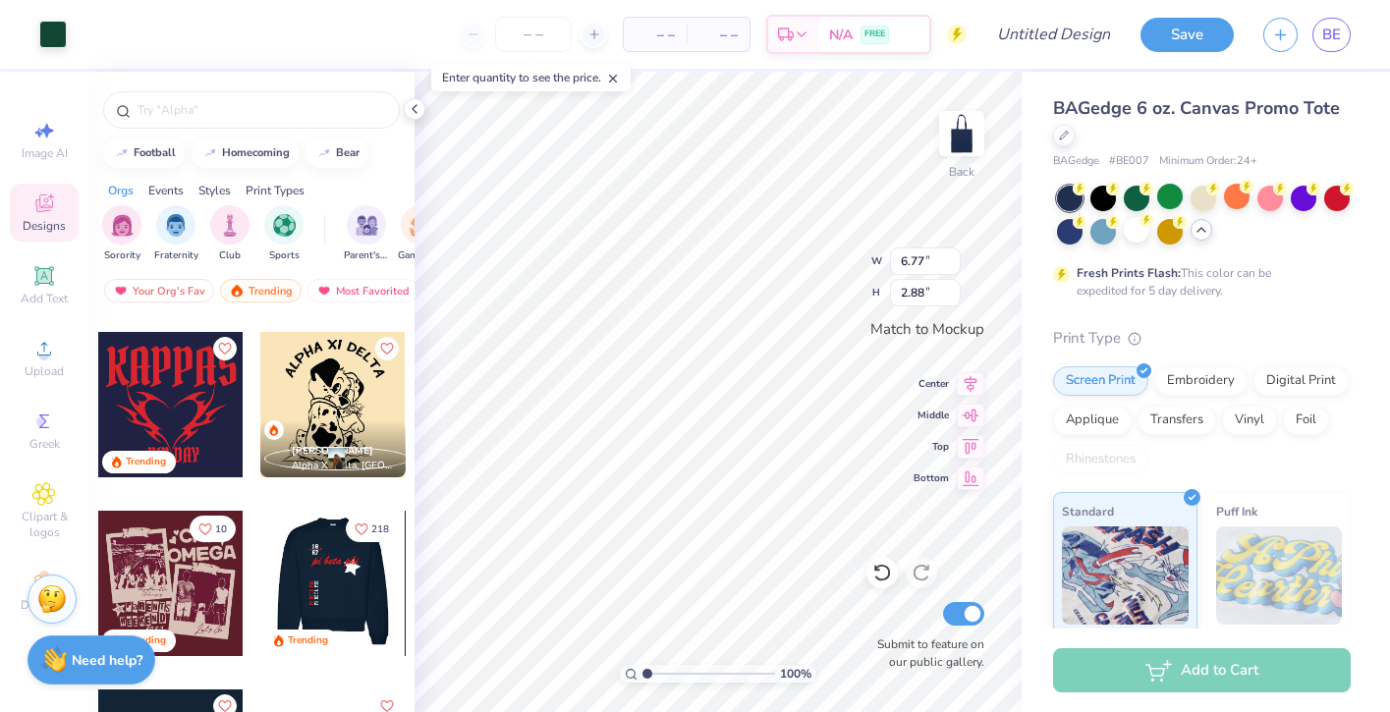
scroll to position [3564, 0]
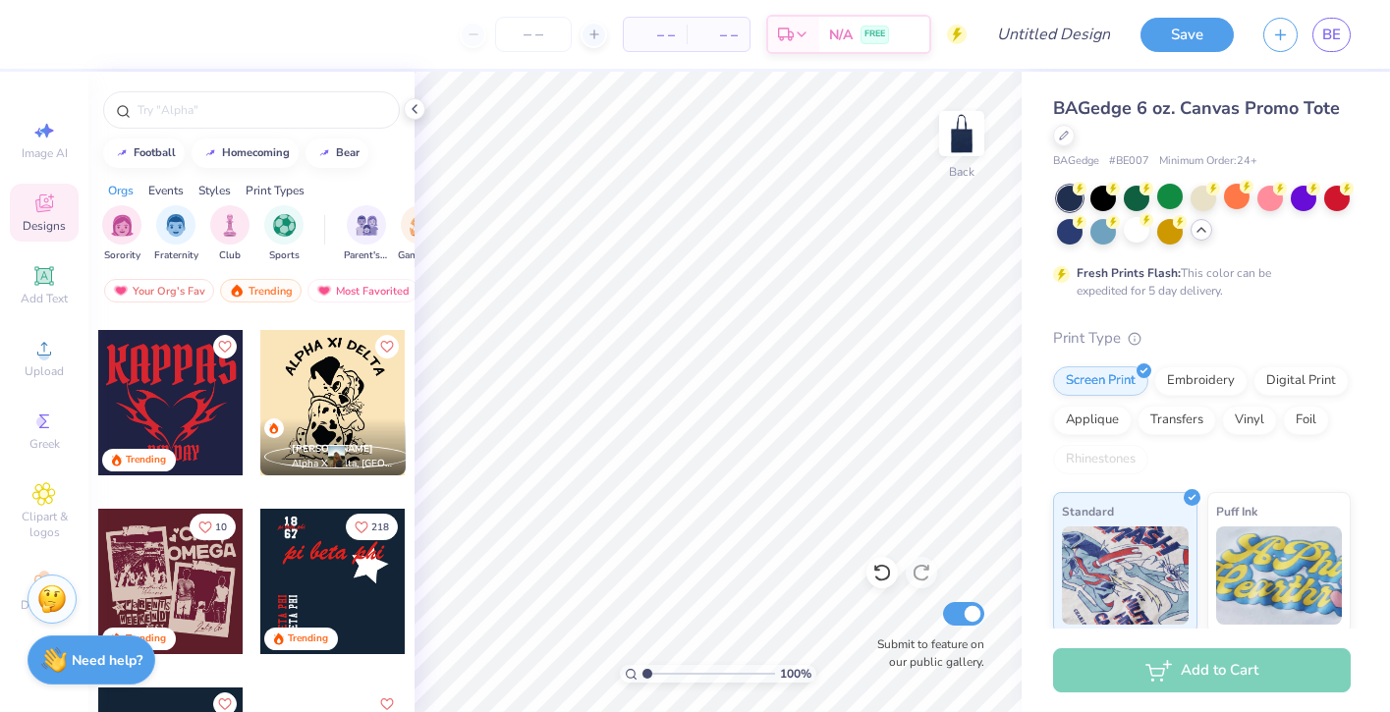
click at [404, 561] on div at bounding box center [332, 581] width 145 height 145
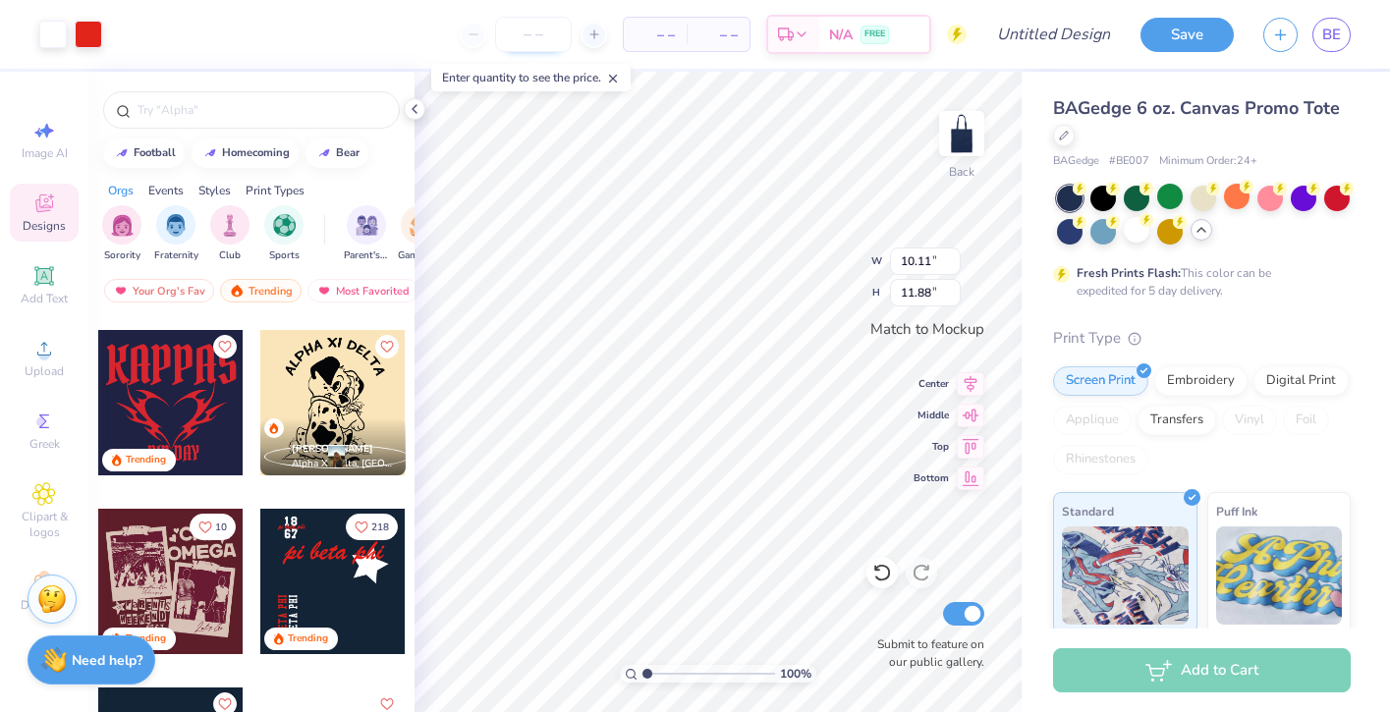
click at [545, 24] on input "number" at bounding box center [533, 34] width 77 height 35
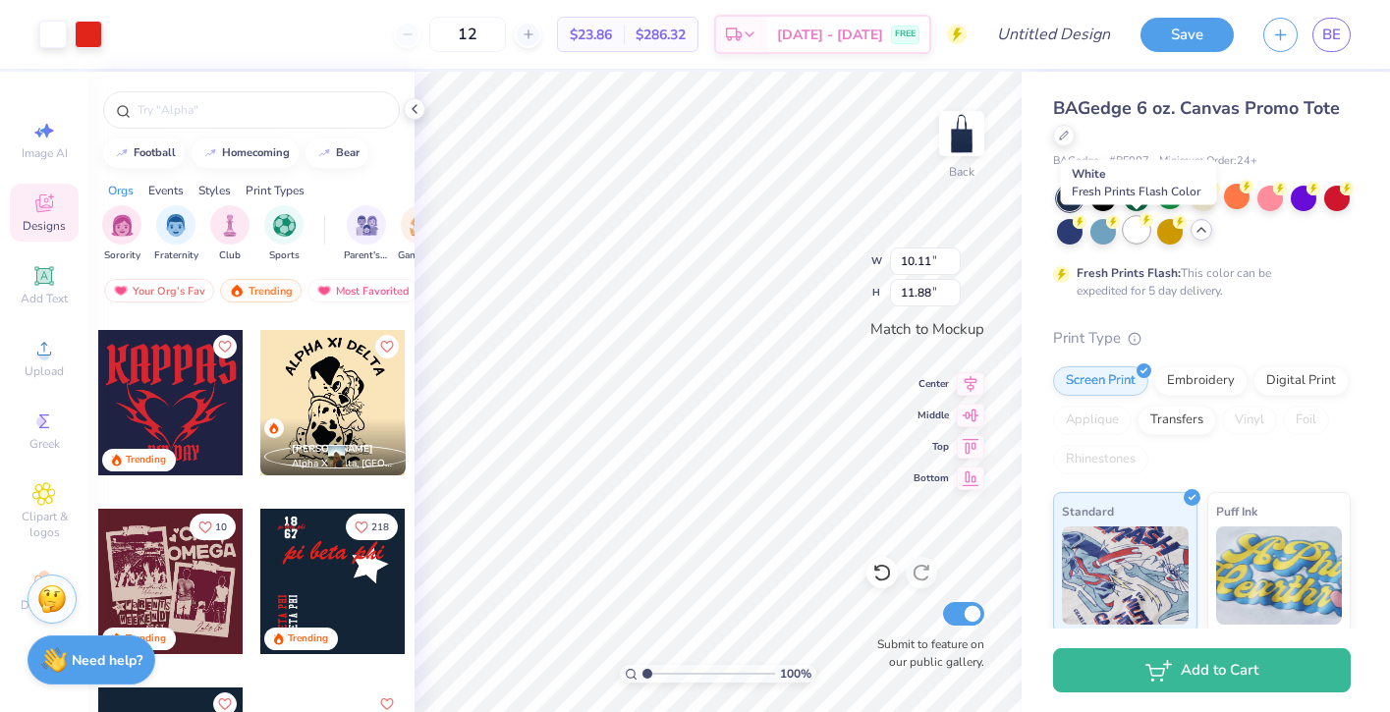
click at [1139, 237] on div at bounding box center [1136, 230] width 26 height 26
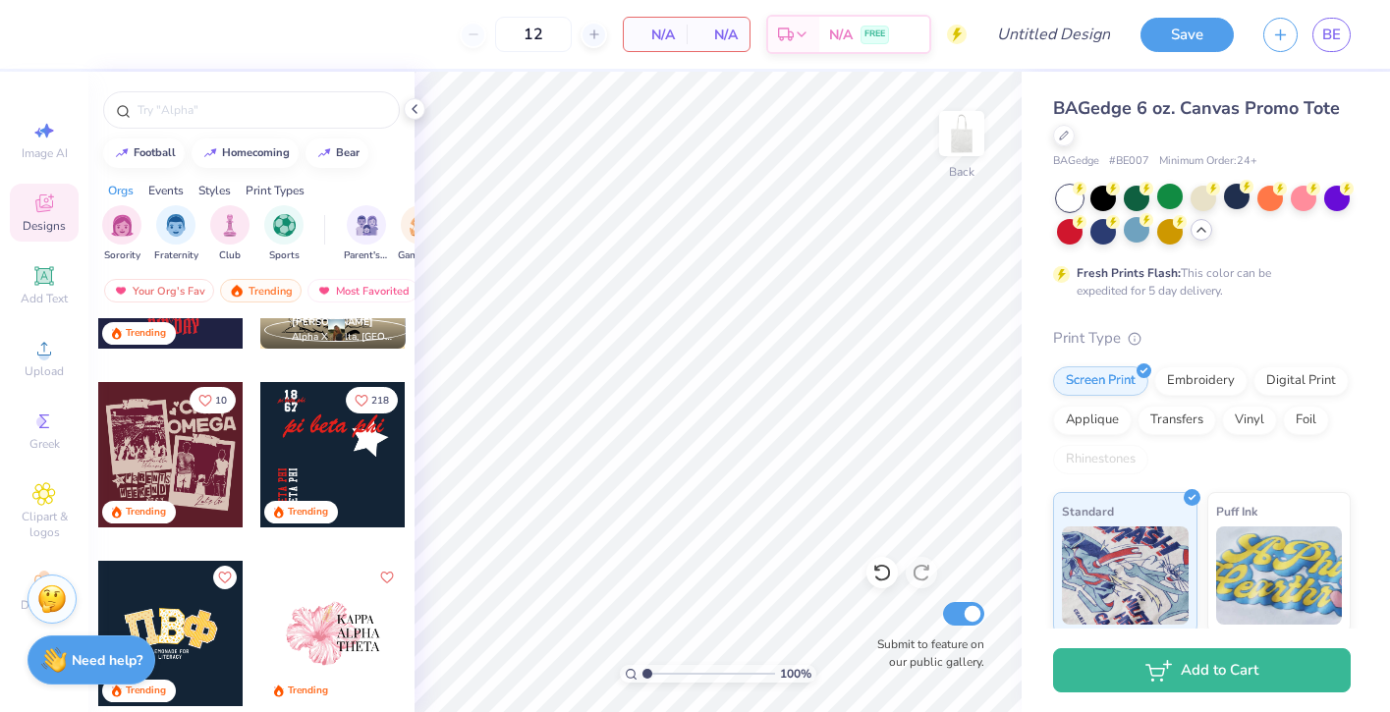
scroll to position [3718, 0]
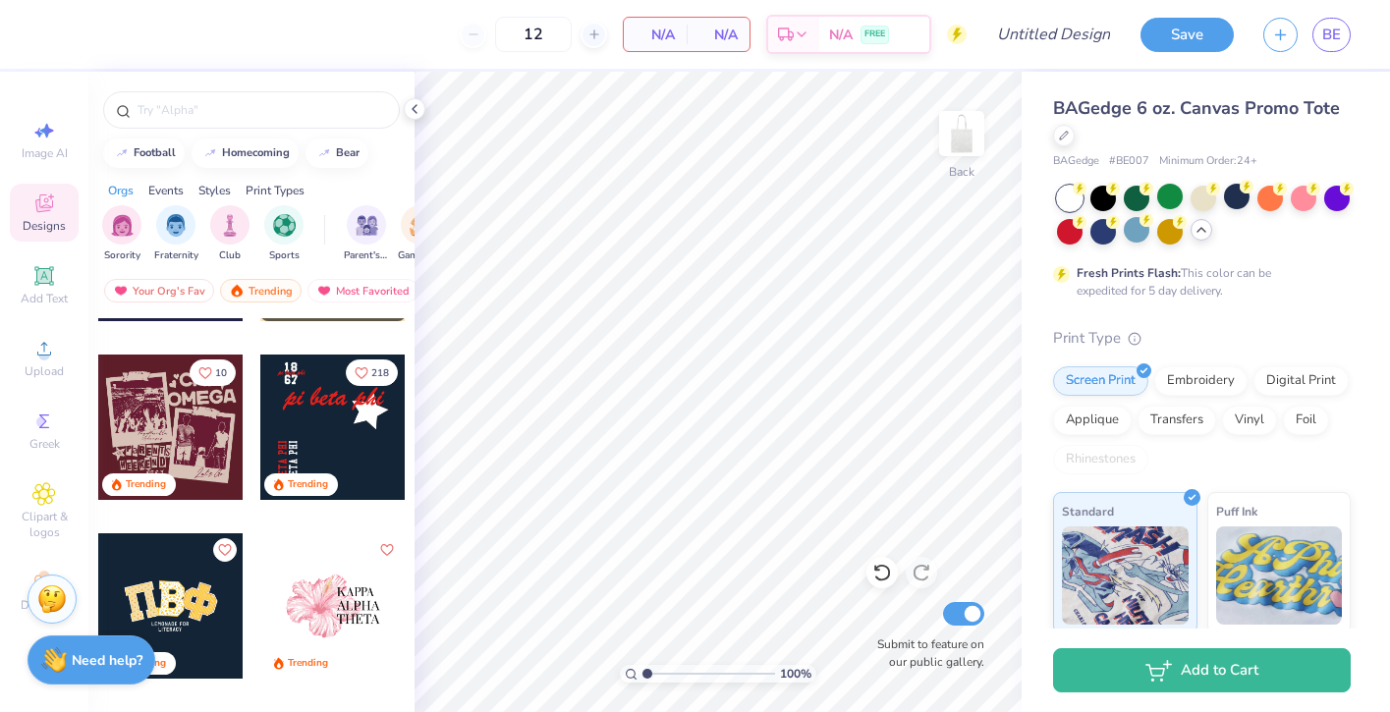
click at [217, 622] on div at bounding box center [170, 605] width 145 height 145
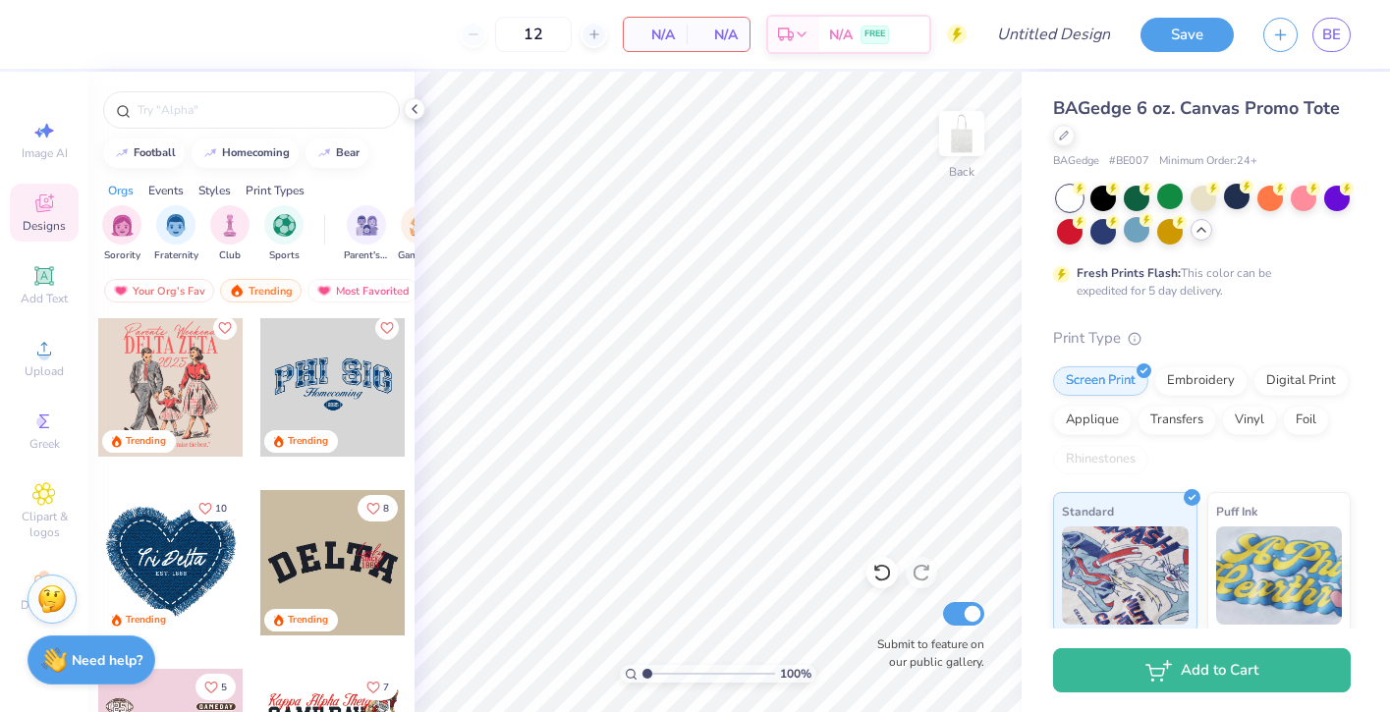
scroll to position [5551, 0]
click at [363, 566] on div at bounding box center [332, 560] width 145 height 145
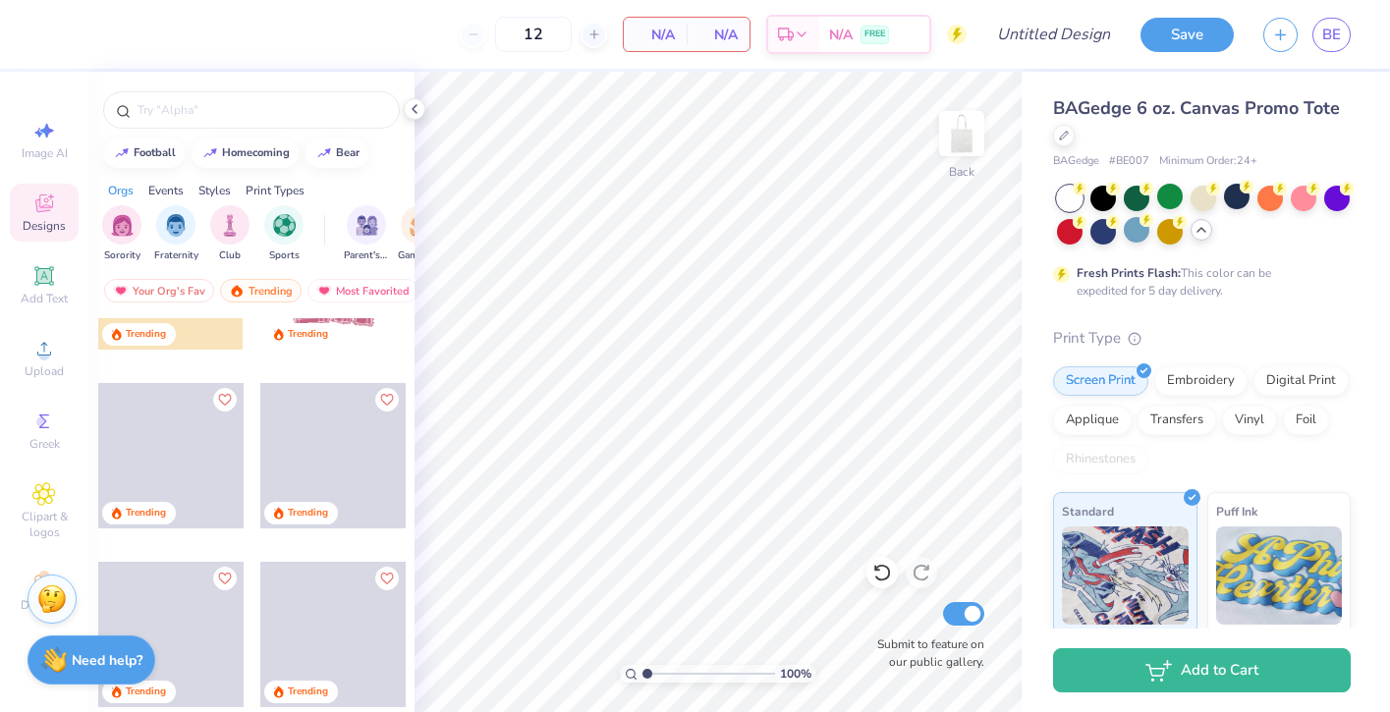
scroll to position [7129, 0]
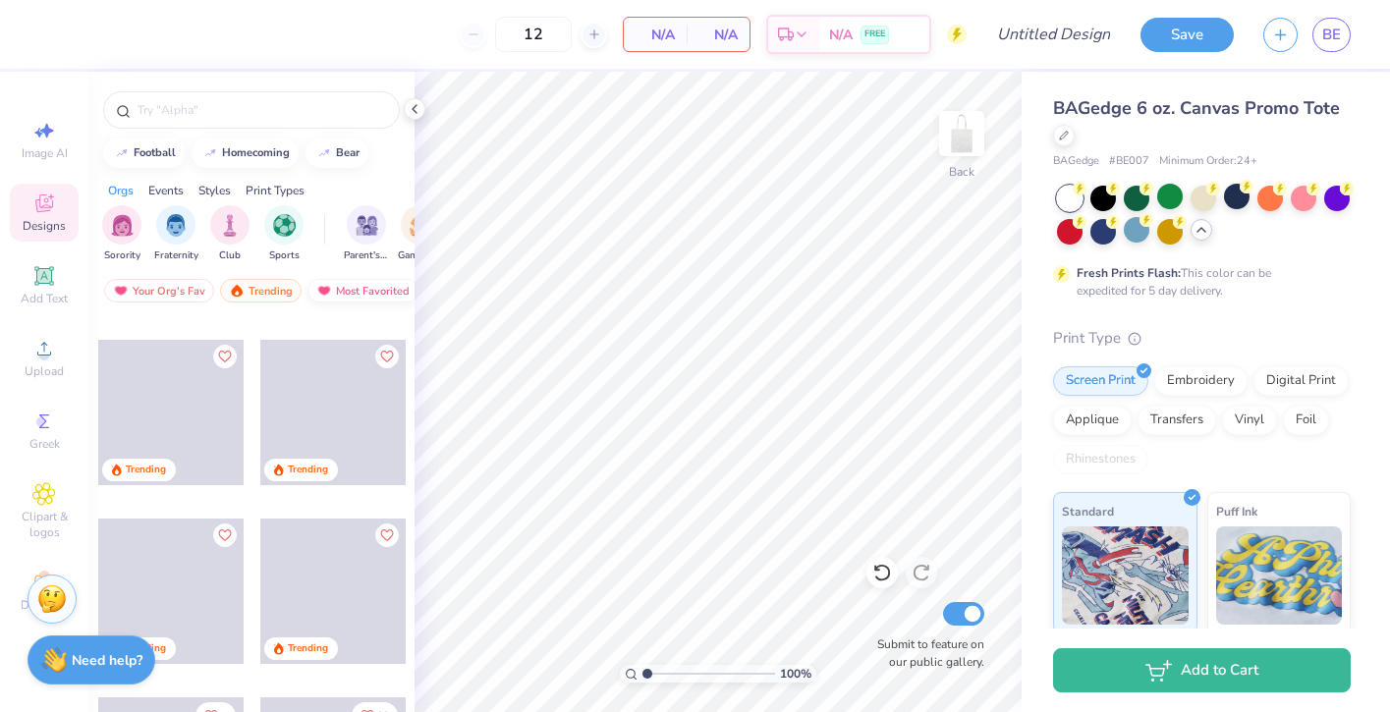
click at [350, 286] on div "Most Favorited" at bounding box center [362, 291] width 111 height 24
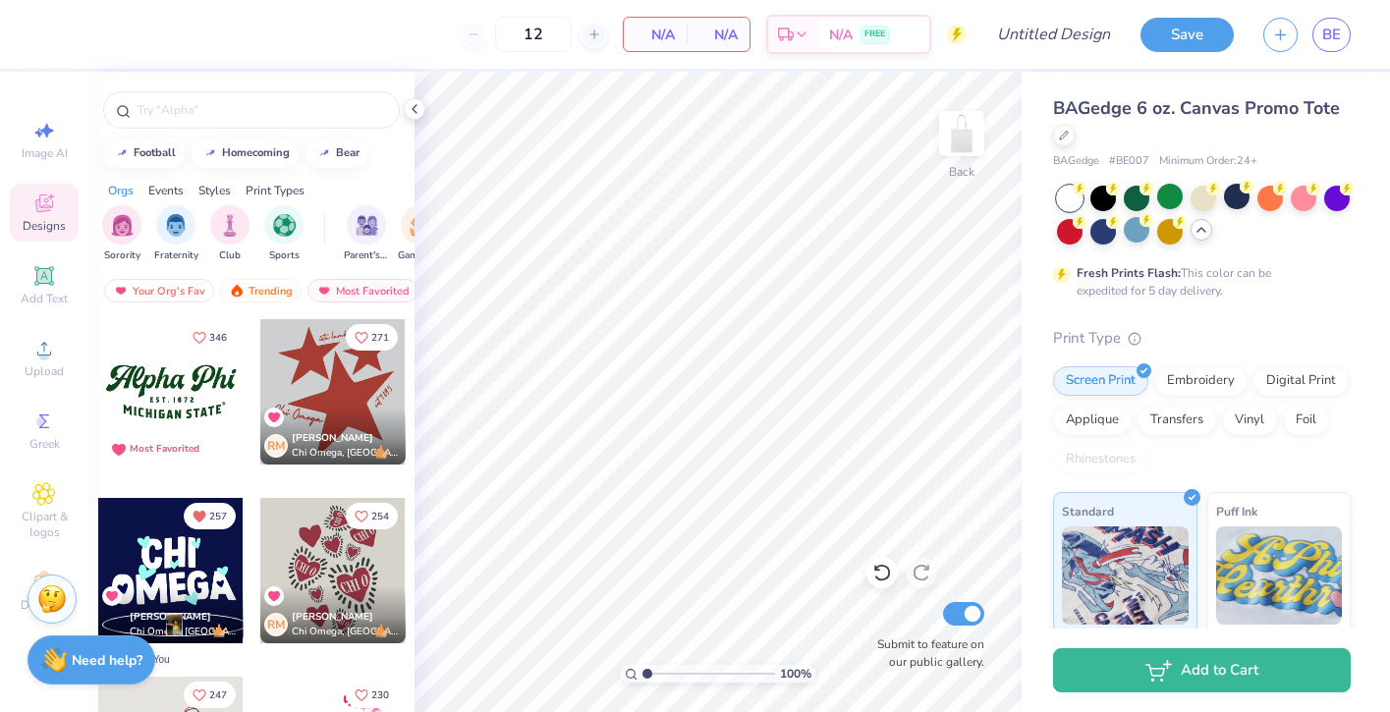
click at [344, 383] on div at bounding box center [332, 391] width 145 height 145
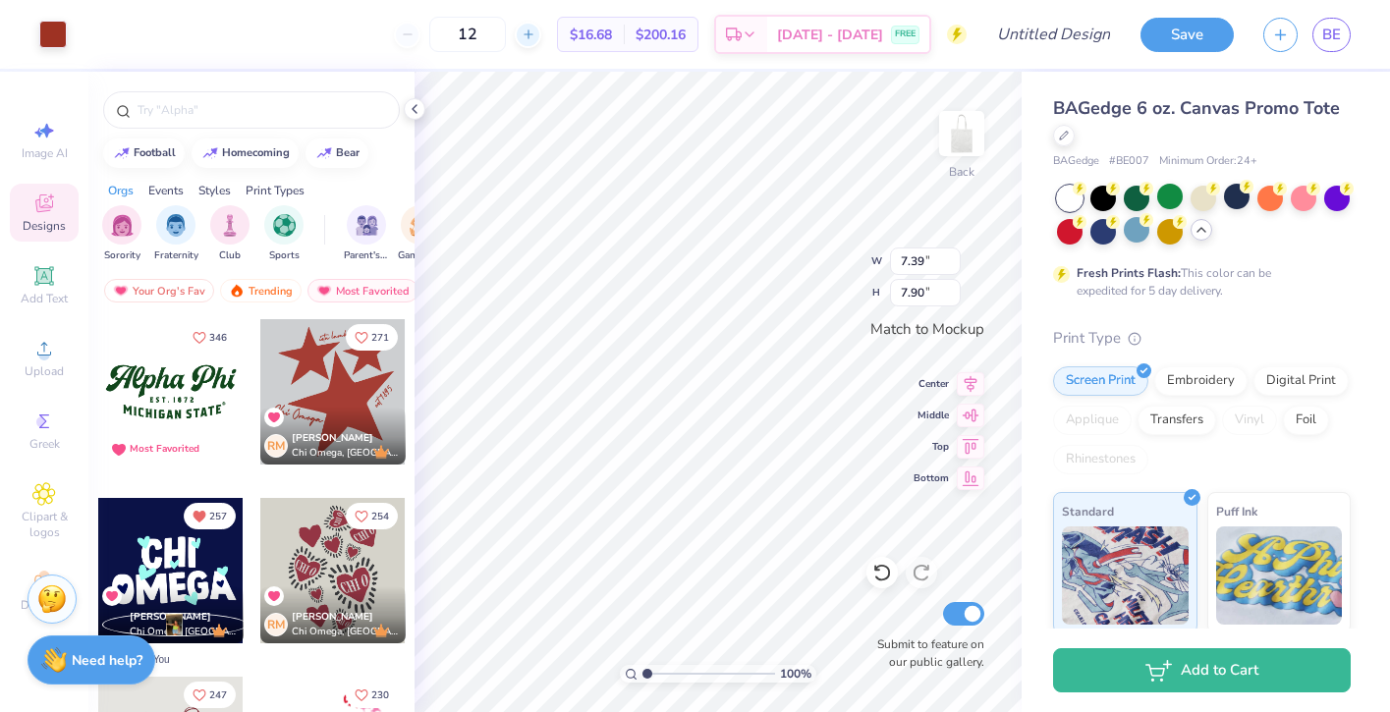
click at [541, 44] on div at bounding box center [528, 35] width 27 height 27
click at [535, 40] on icon at bounding box center [528, 34] width 14 height 14
click at [531, 34] on line at bounding box center [527, 34] width 8 height 0
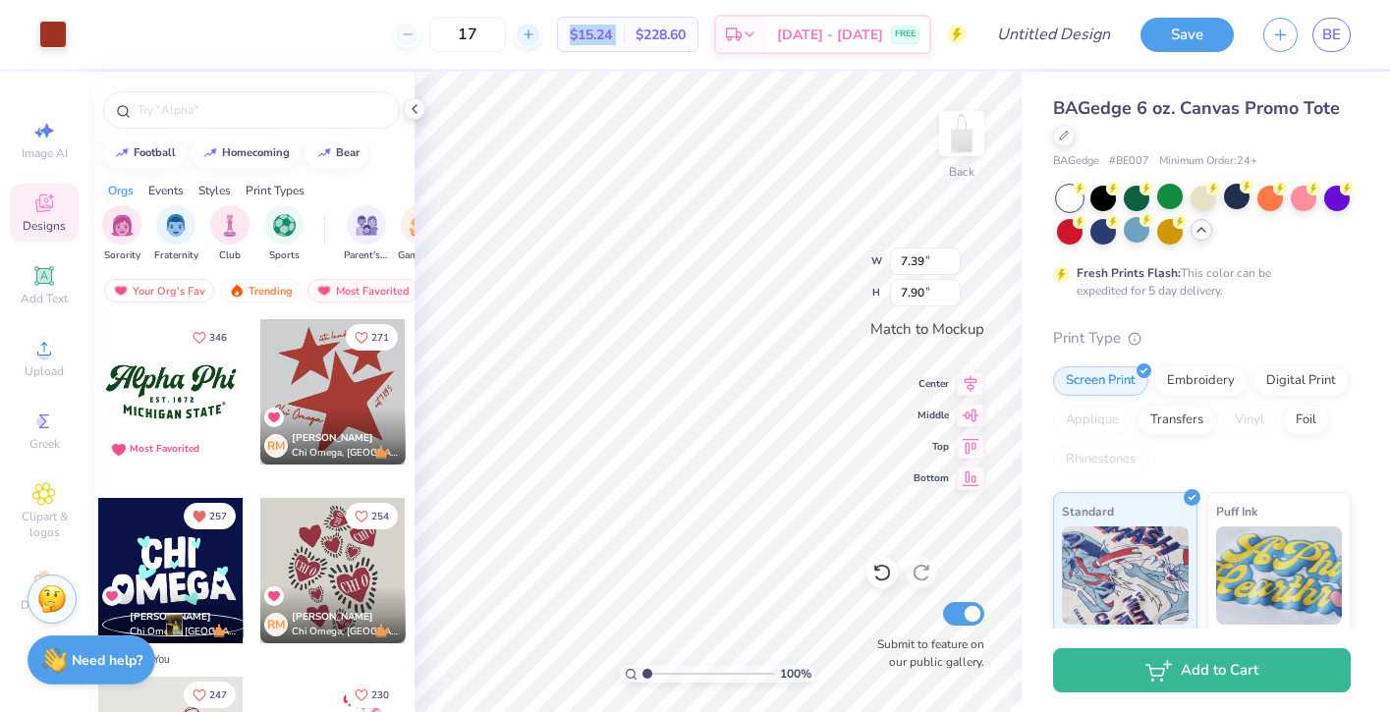
click at [531, 34] on line at bounding box center [527, 34] width 8 height 0
type input "20"
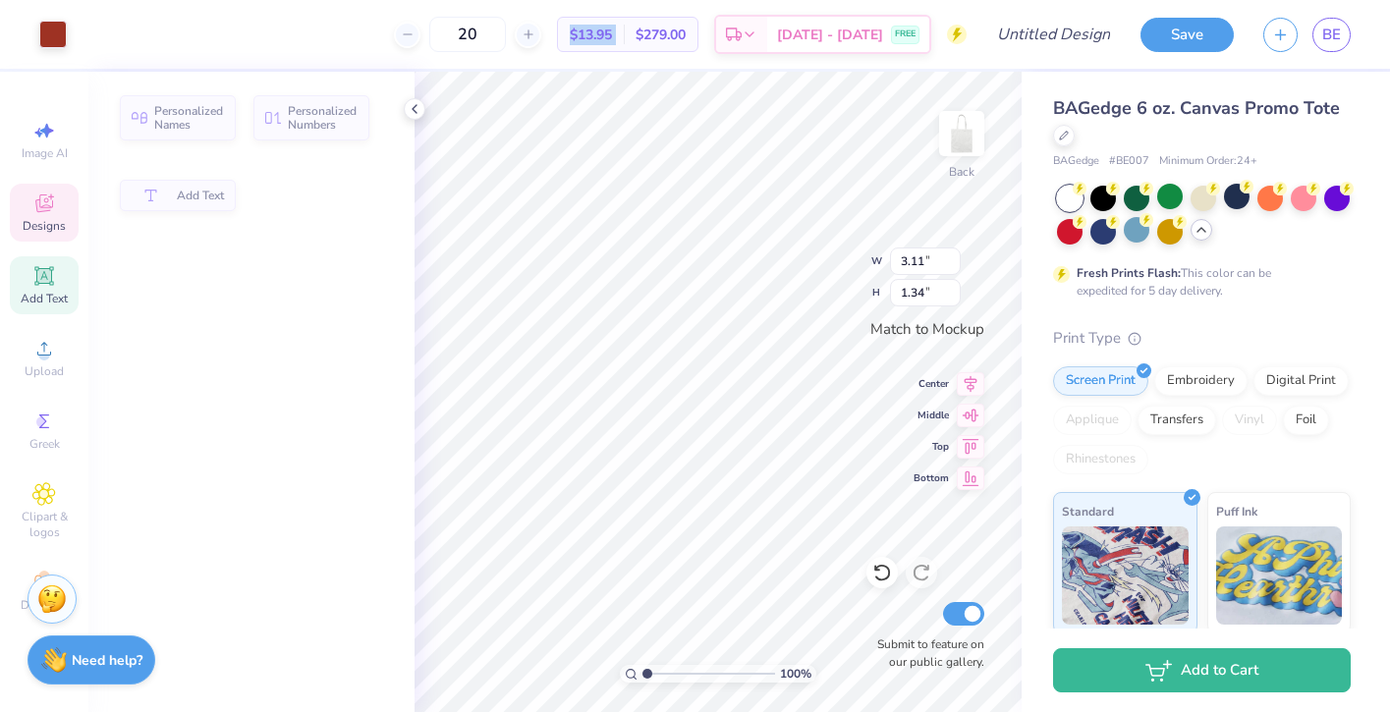
type input "3.11"
type input "1.34"
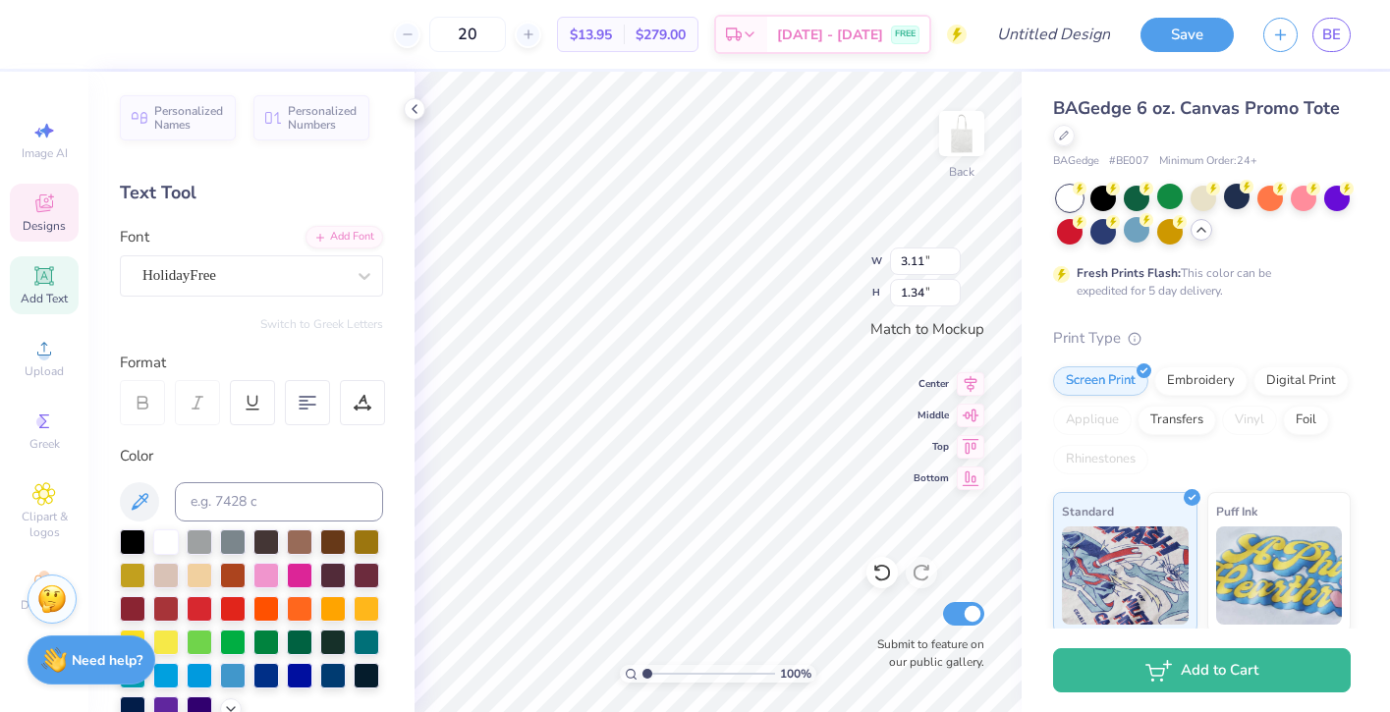
scroll to position [0, 3]
type textarea "a"
type textarea "DRDC"
type textarea "est 1990"
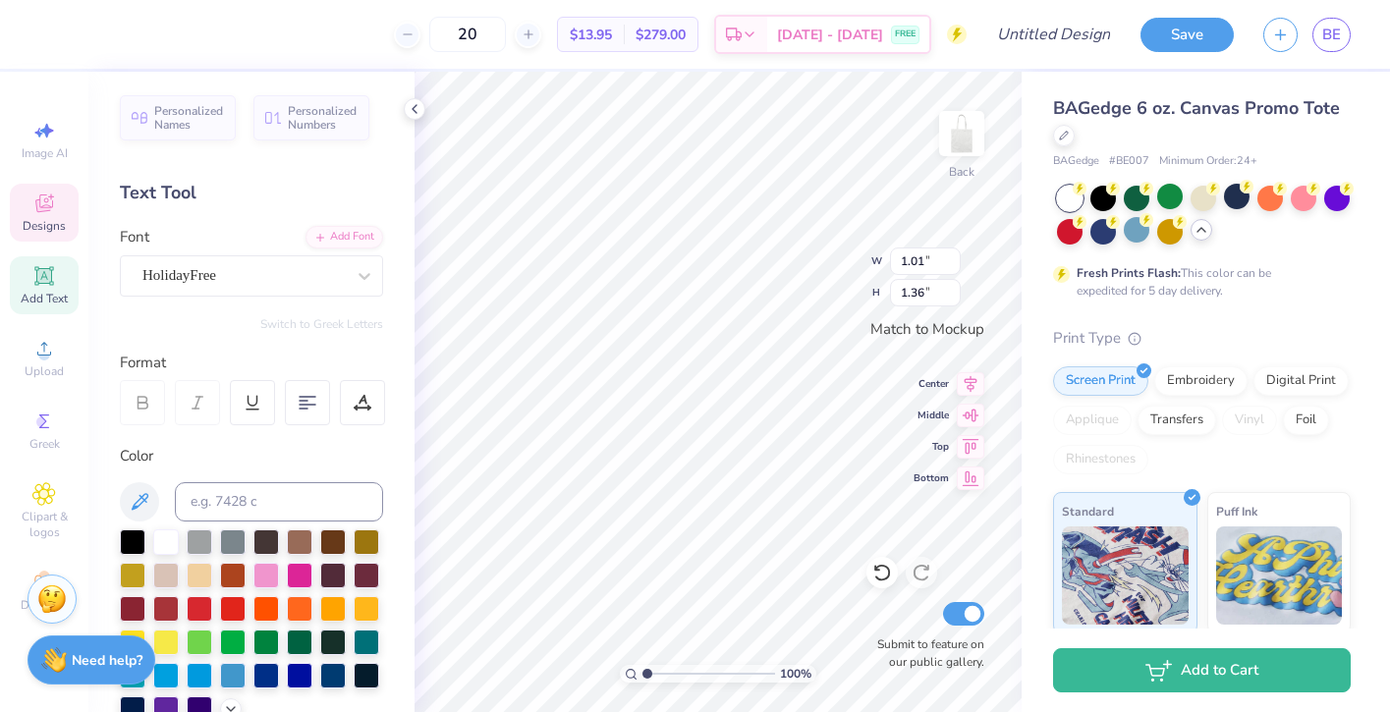
scroll to position [0, 2]
type input "2.14"
type input "0.84"
type textarea "i"
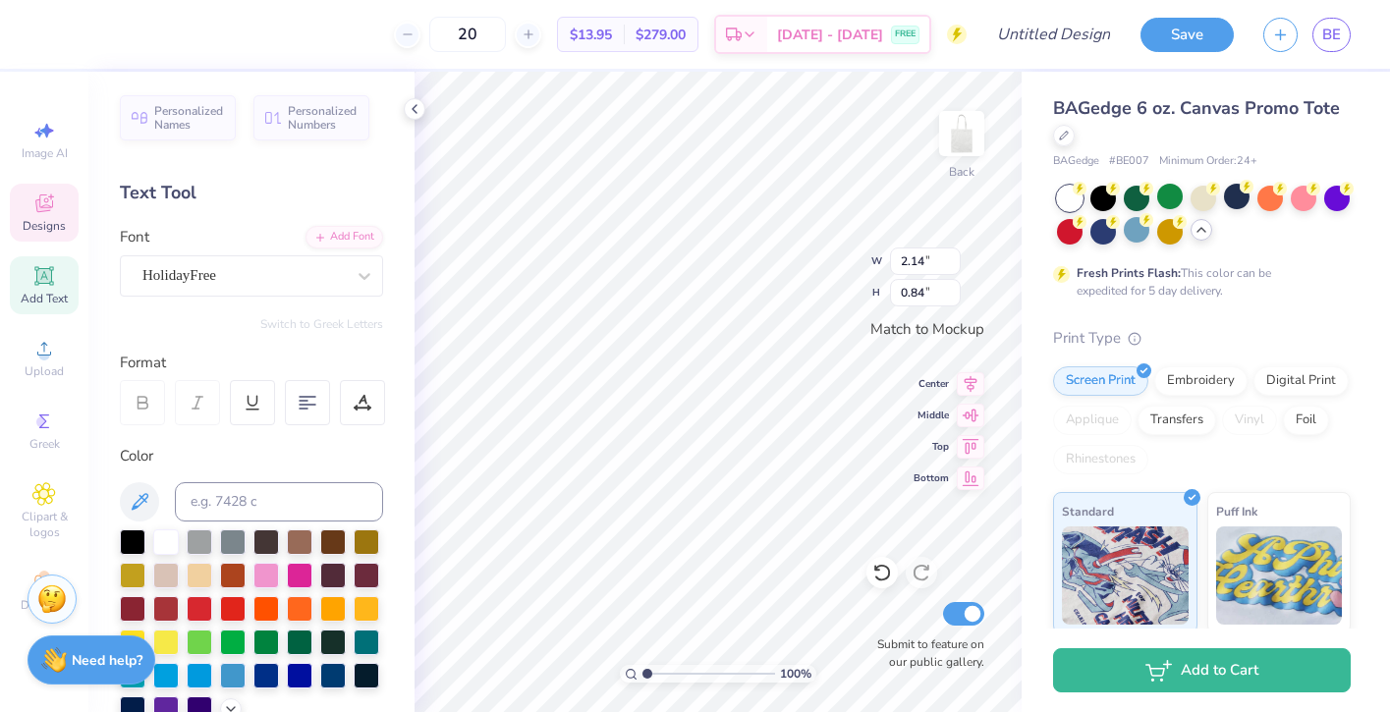
scroll to position [0, 6]
type textarea "De Rep Dance Co."
click at [974, 387] on icon at bounding box center [970, 381] width 27 height 24
click at [971, 408] on icon at bounding box center [970, 413] width 27 height 24
click at [973, 418] on icon at bounding box center [970, 413] width 17 height 13
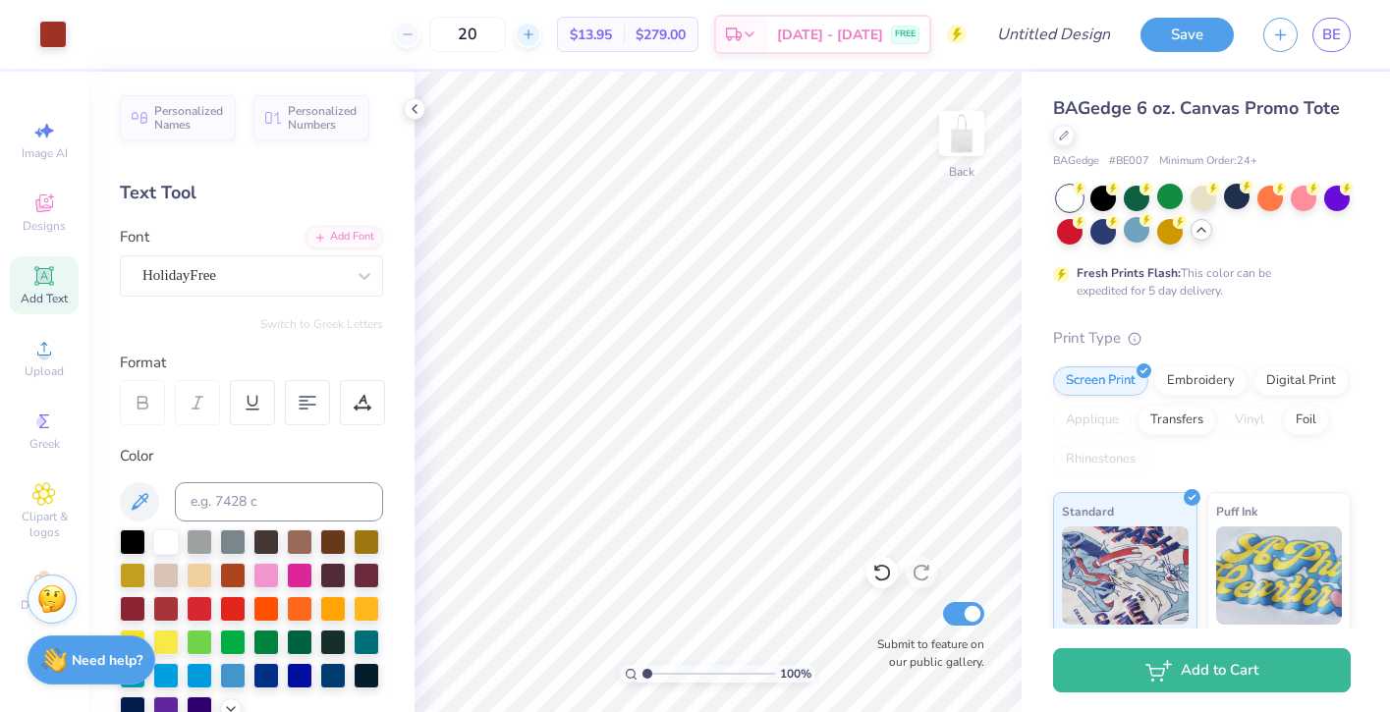
click at [535, 34] on icon at bounding box center [528, 34] width 14 height 14
click at [528, 30] on line at bounding box center [528, 34] width 0 height 8
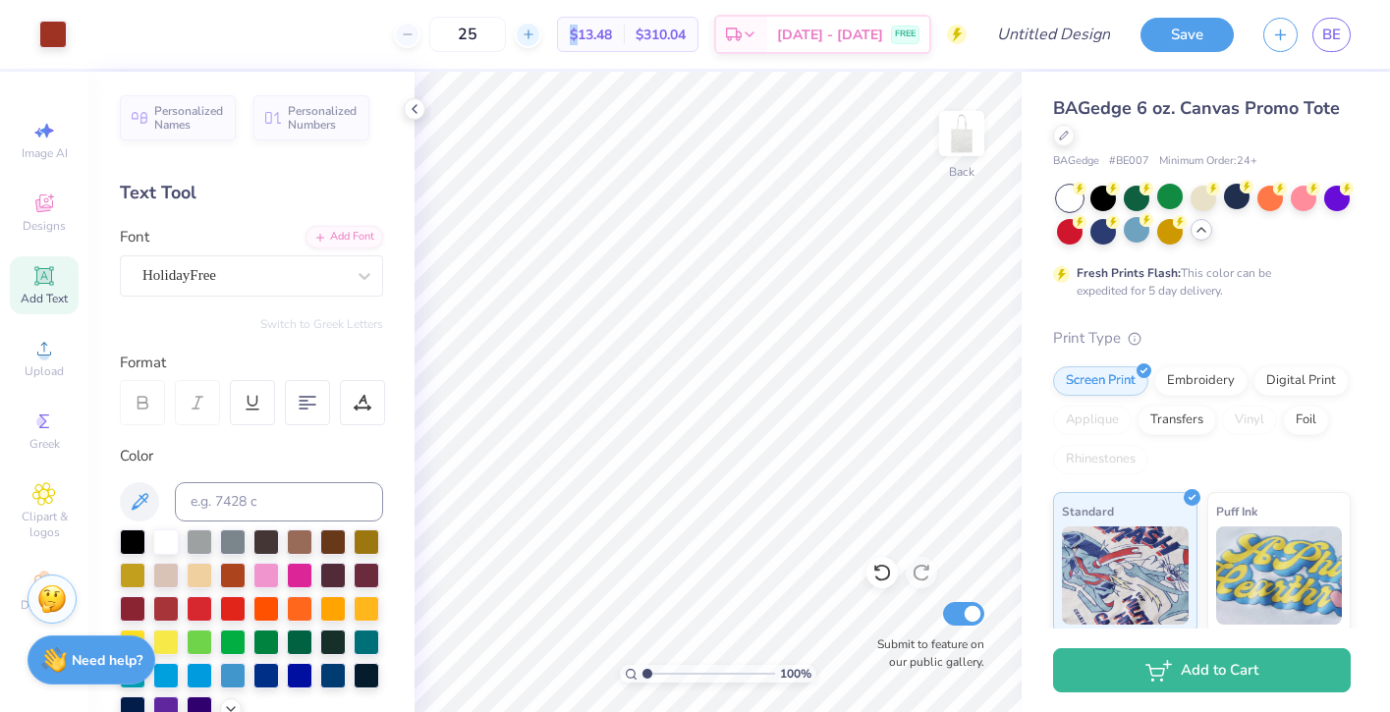
click at [528, 30] on line at bounding box center [528, 34] width 0 height 8
click at [535, 28] on icon at bounding box center [528, 34] width 14 height 14
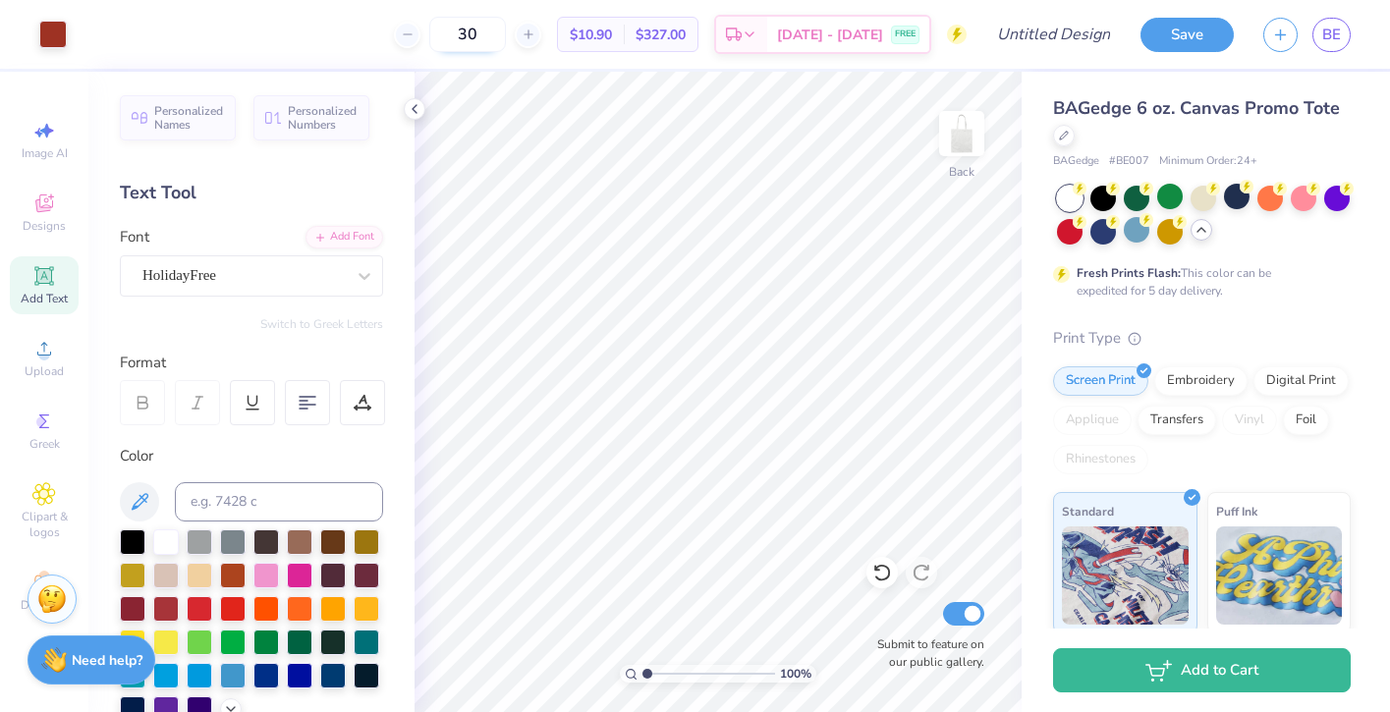
click at [495, 35] on input "30" at bounding box center [467, 34] width 77 height 35
type input "40"
click at [51, 233] on span "Designs" at bounding box center [44, 226] width 43 height 16
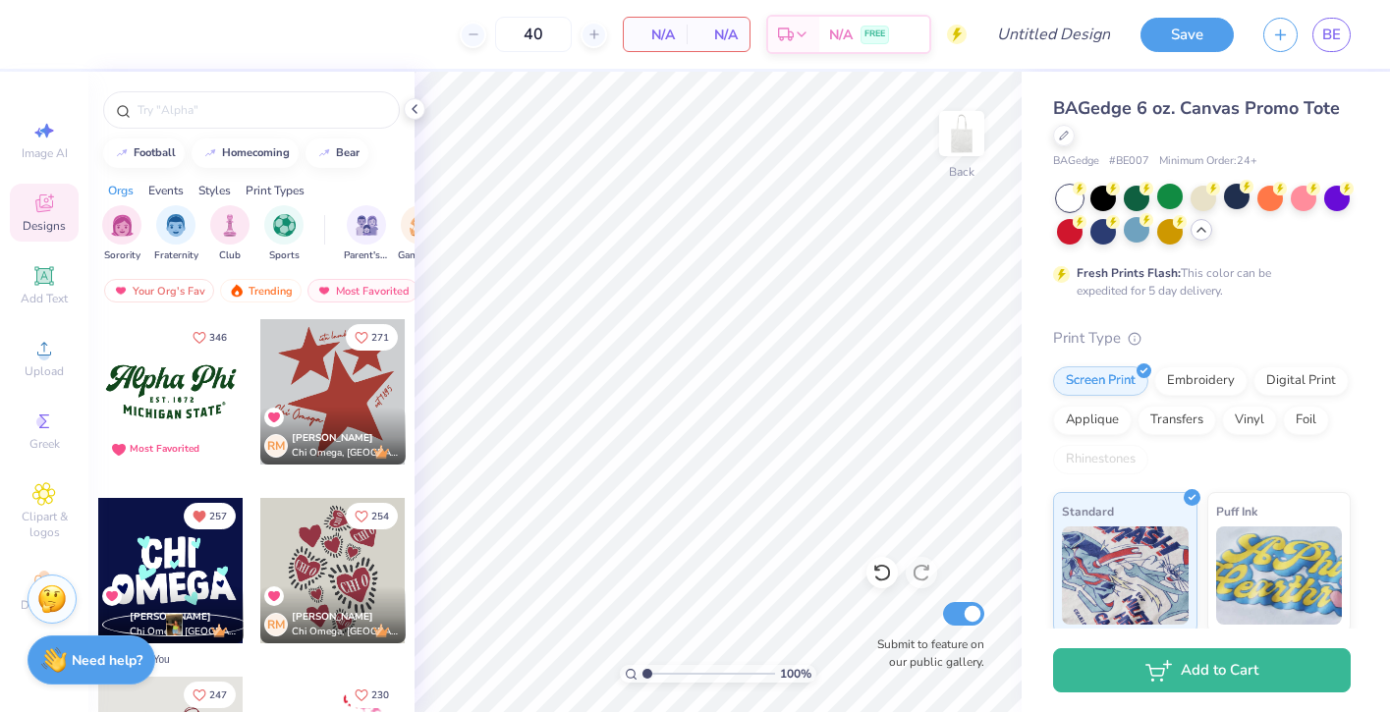
click at [200, 410] on div at bounding box center [170, 391] width 145 height 145
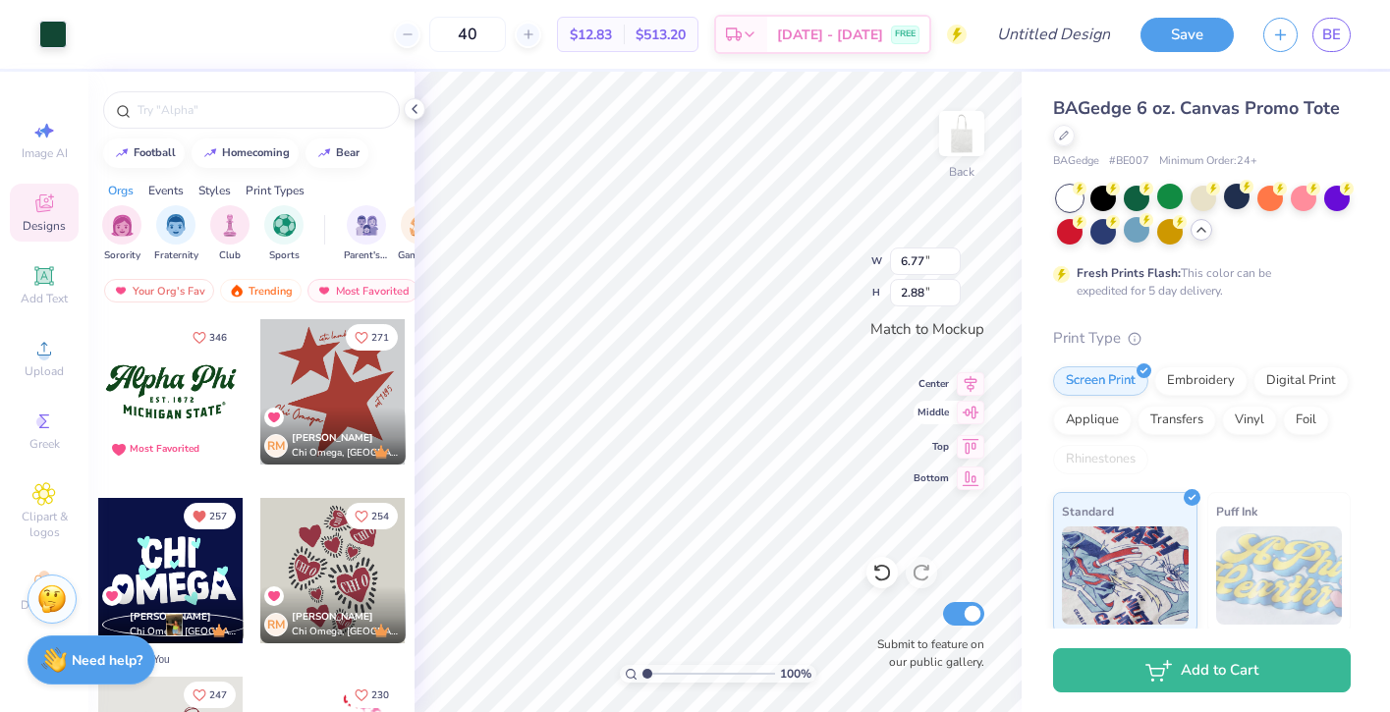
click at [972, 416] on icon at bounding box center [970, 413] width 27 height 24
click at [974, 376] on icon at bounding box center [970, 381] width 13 height 17
click at [969, 437] on icon at bounding box center [970, 444] width 27 height 24
click at [968, 425] on div "100 % Back W 6.77 6.77 " H 2.88 2.88 " Match to [GEOGRAPHIC_DATA] Middle Top Bo…" at bounding box center [717, 392] width 607 height 640
click at [970, 413] on icon at bounding box center [970, 413] width 27 height 24
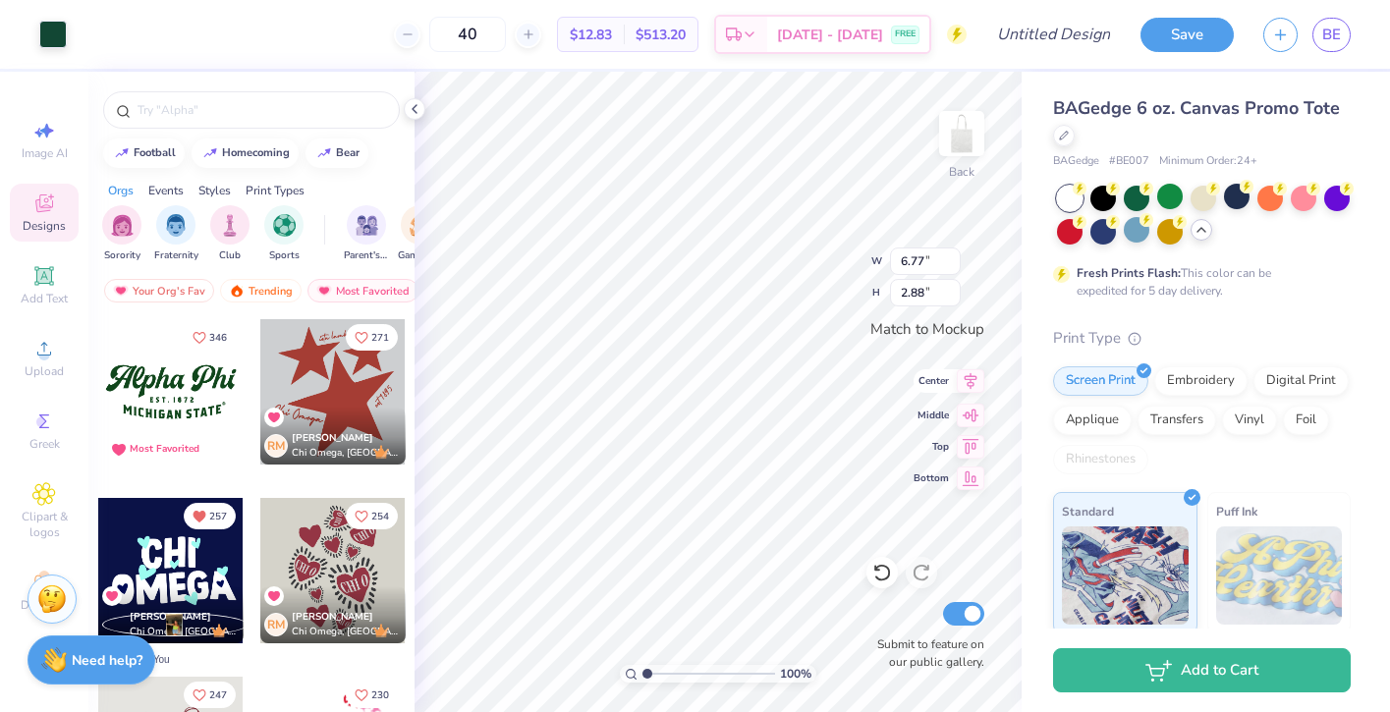
click at [968, 382] on icon at bounding box center [970, 381] width 27 height 24
click at [969, 419] on icon at bounding box center [970, 413] width 27 height 24
type input "8.16"
type input "3.47"
click at [975, 412] on icon at bounding box center [970, 413] width 17 height 13
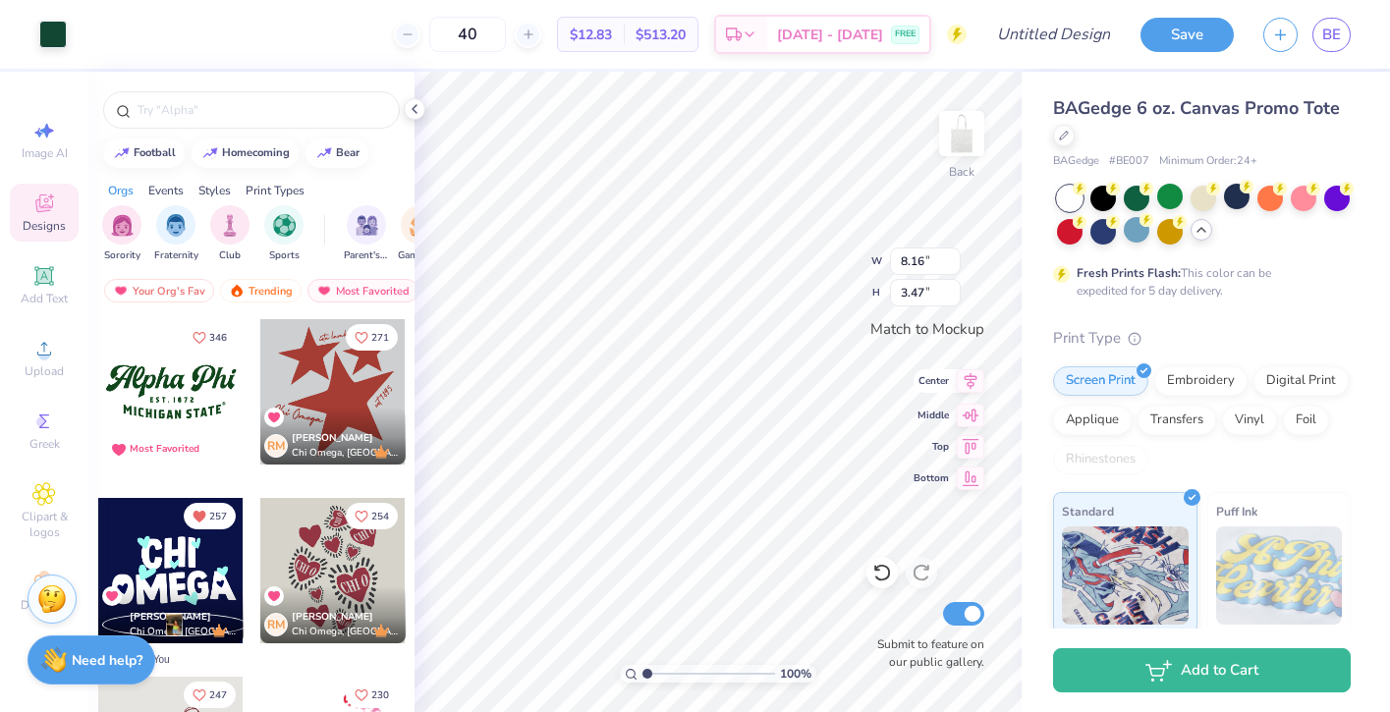
click at [973, 385] on icon at bounding box center [970, 381] width 27 height 24
type input "8.71"
type input "3.70"
click at [966, 423] on icon at bounding box center [970, 413] width 27 height 24
click at [969, 387] on icon at bounding box center [970, 381] width 13 height 17
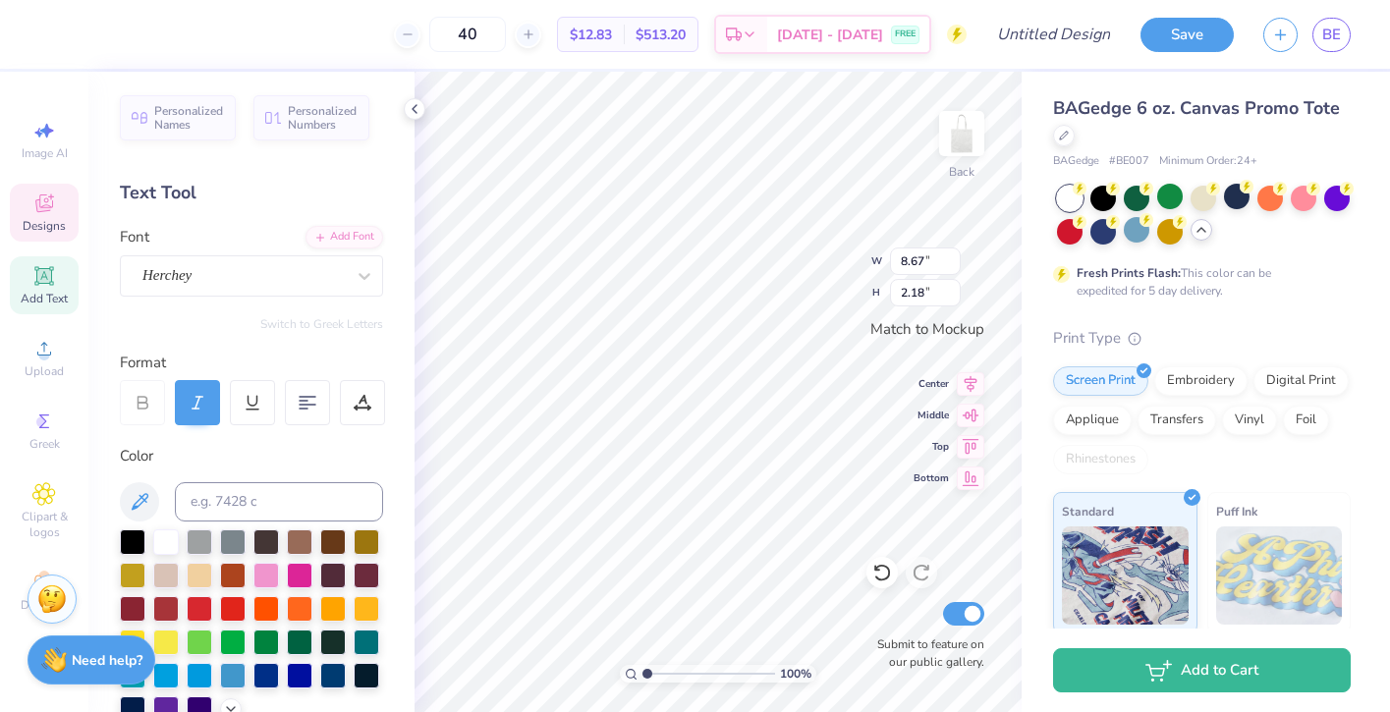
scroll to position [0, 0]
type textarea "A"
type textarea "DRDC"
type textarea "E S T . 1 9 9 0"
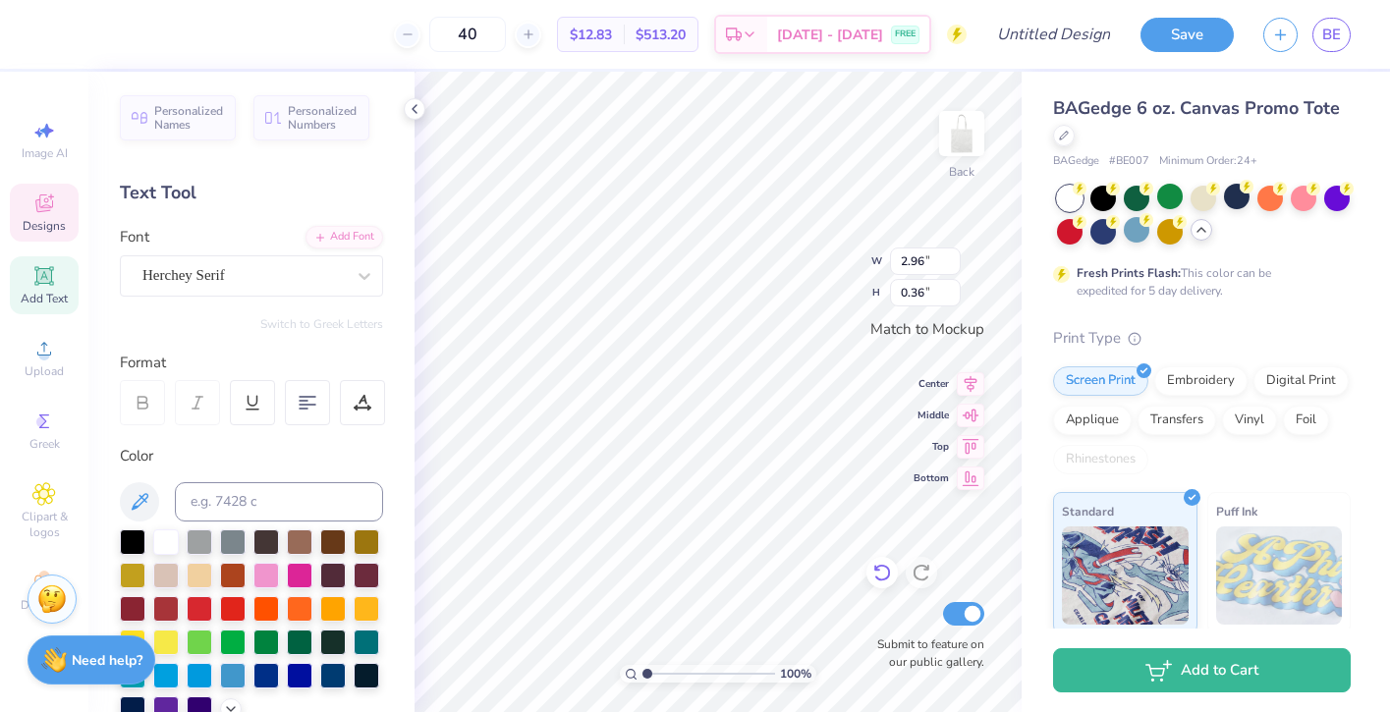
type input "6.65"
type input "0.99"
type textarea "M"
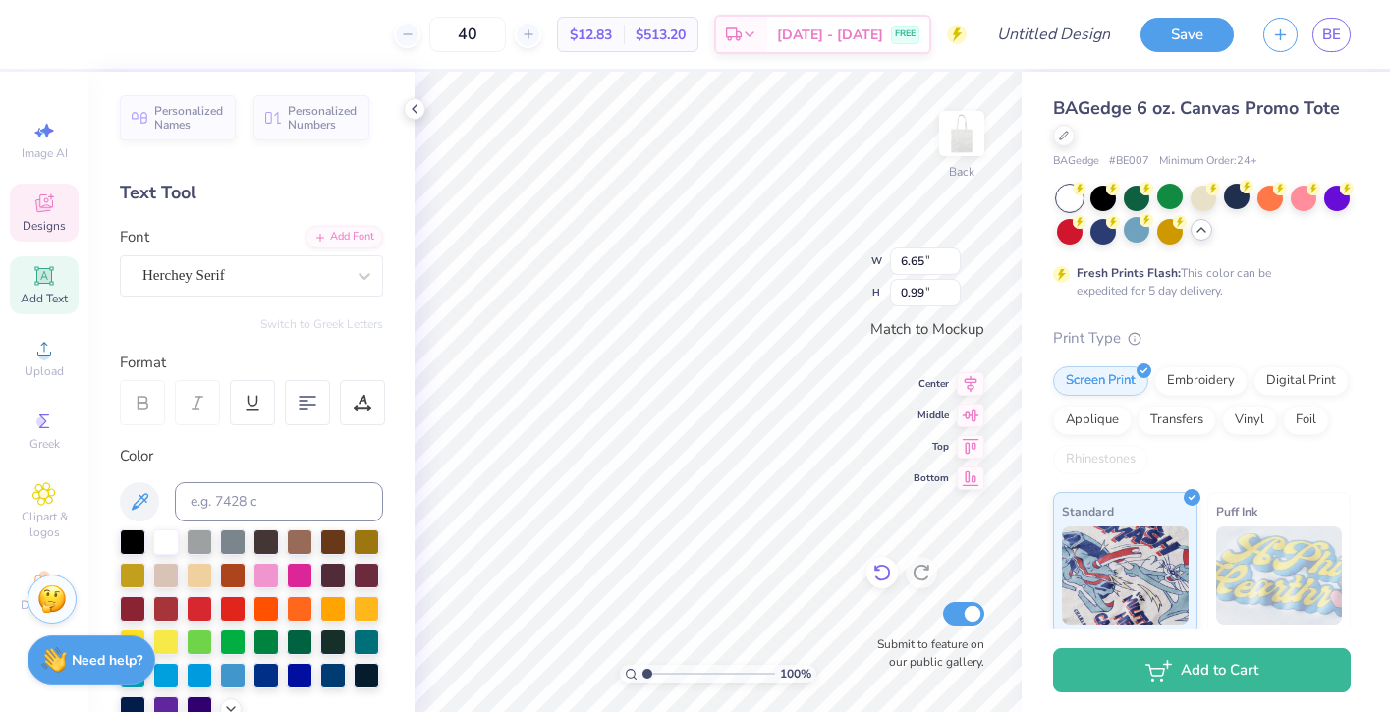
type textarea "[GEOGRAPHIC_DATA][US_STATE]"
type textarea "u"
type textarea "De Rep Dance Co."
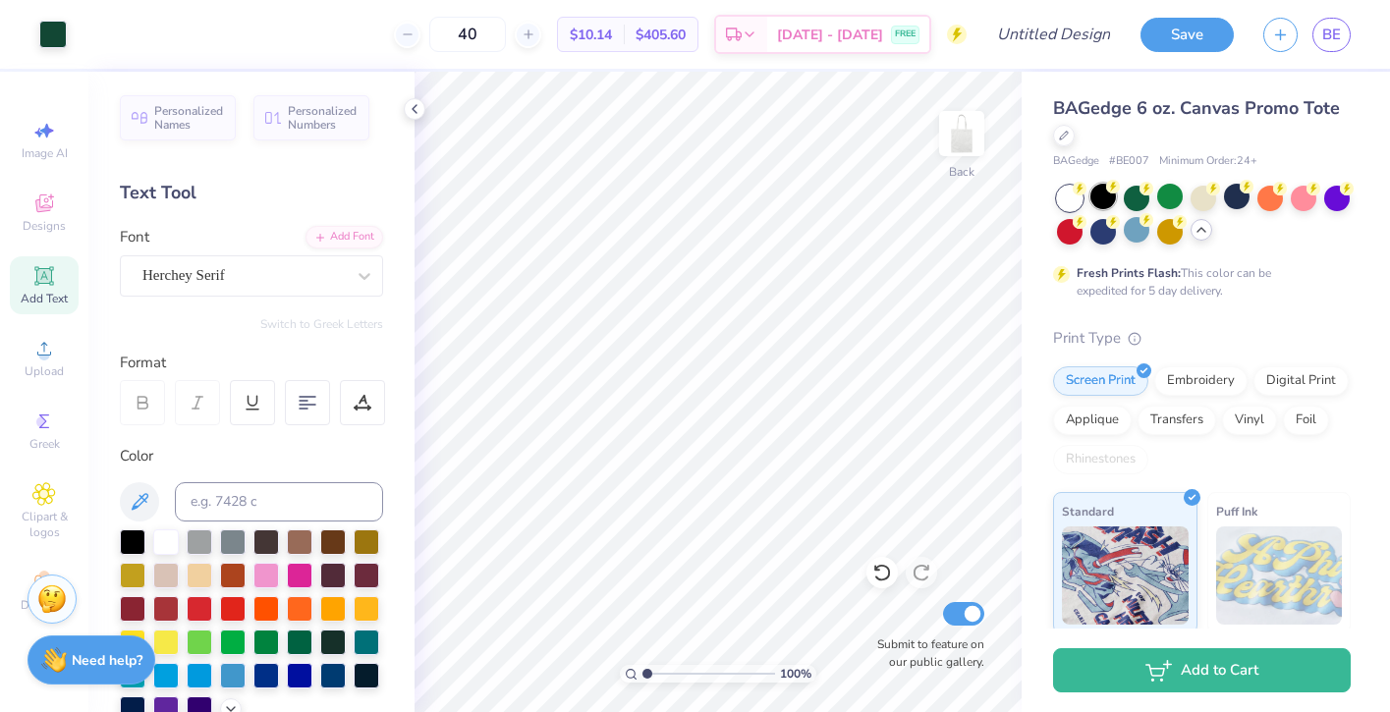
click at [1113, 202] on div at bounding box center [1103, 197] width 26 height 26
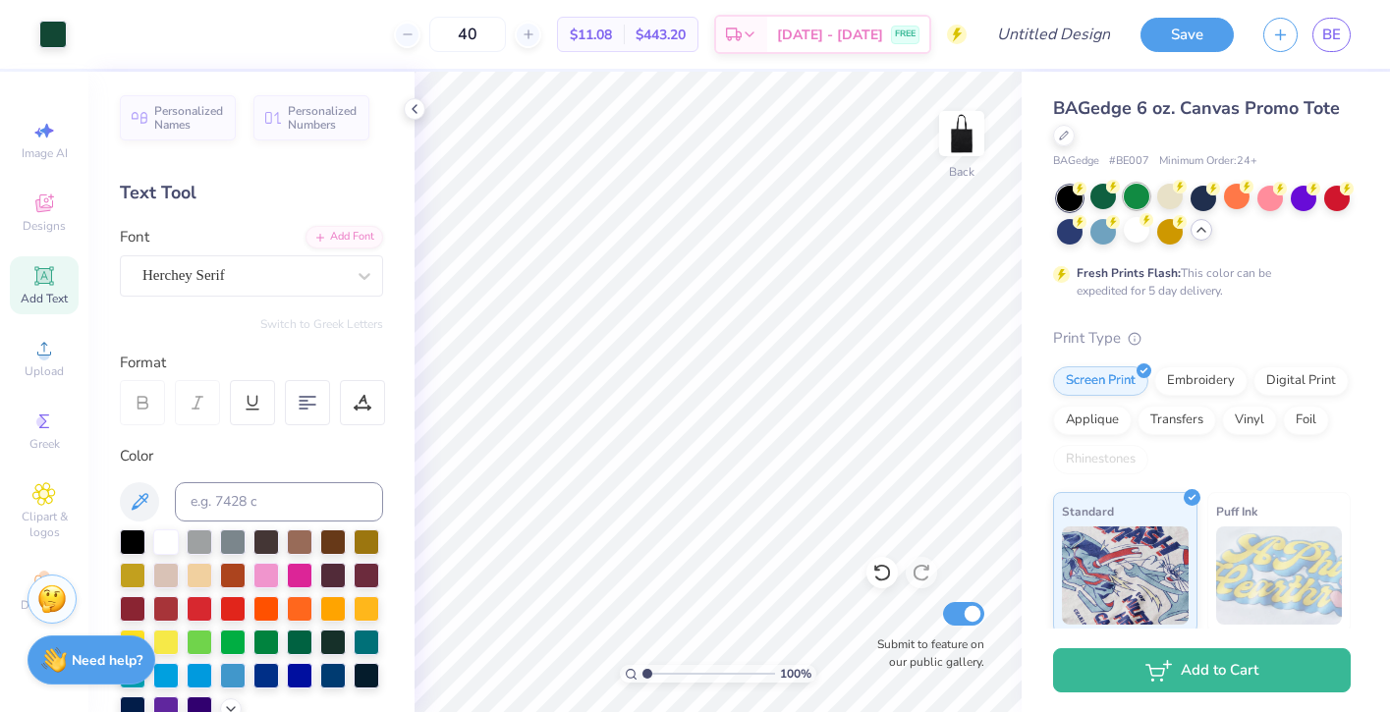
click at [1134, 201] on div at bounding box center [1136, 197] width 26 height 26
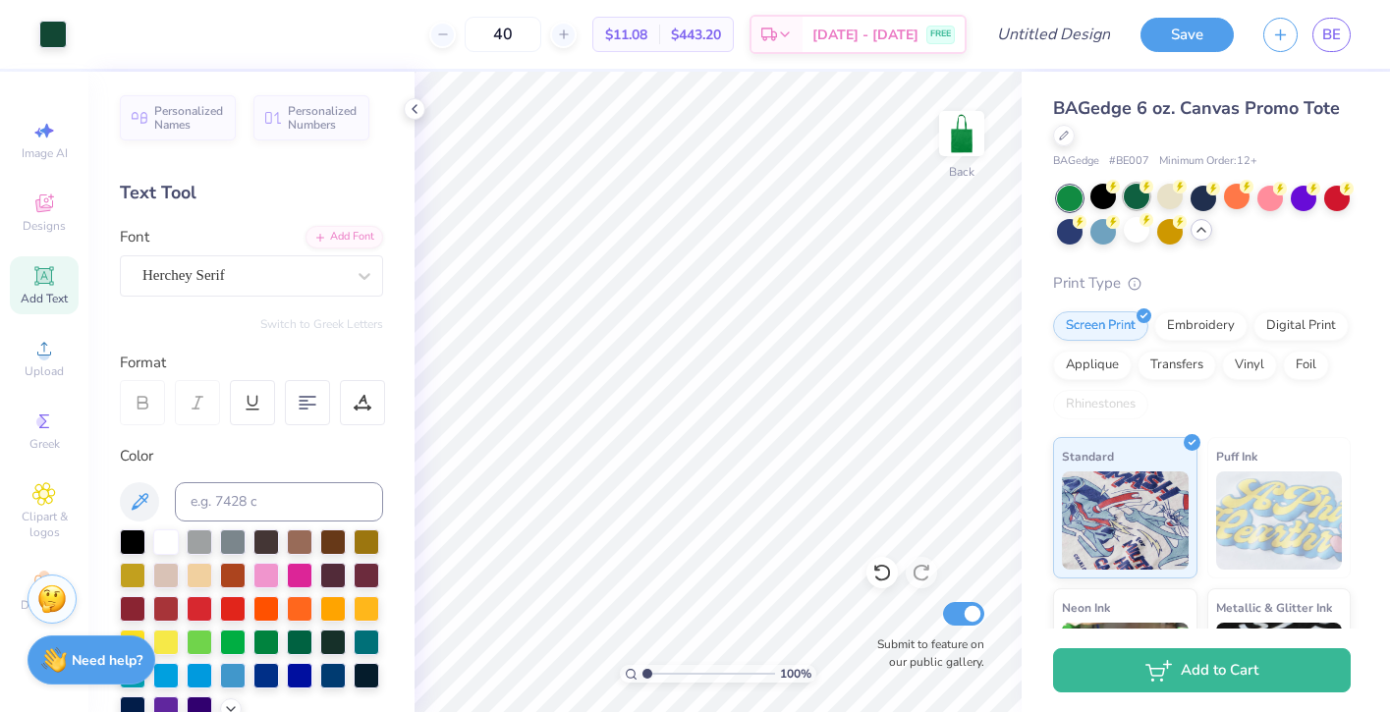
click at [1141, 203] on div at bounding box center [1136, 197] width 26 height 26
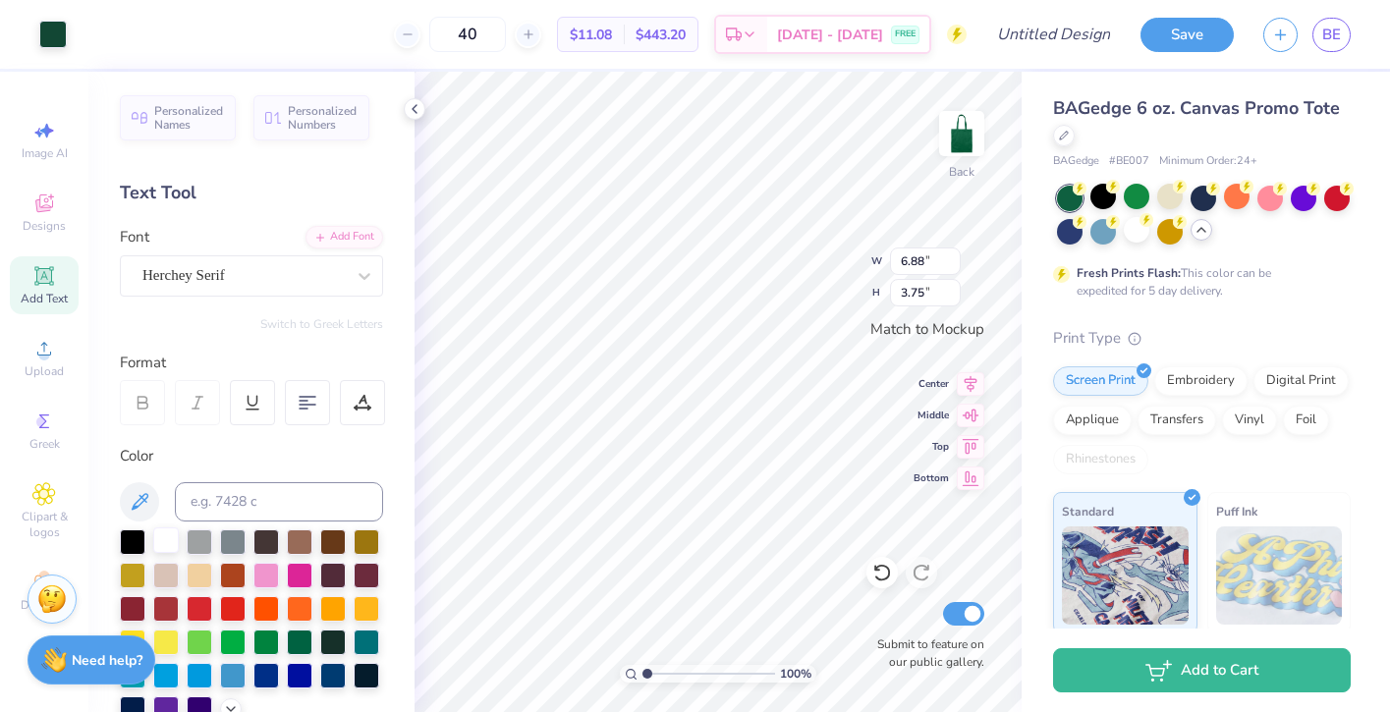
click at [168, 544] on div at bounding box center [166, 540] width 26 height 26
click at [126, 497] on button at bounding box center [139, 501] width 39 height 39
click at [176, 548] on div at bounding box center [166, 540] width 26 height 26
type input "3.66"
click at [143, 490] on icon at bounding box center [140, 502] width 24 height 24
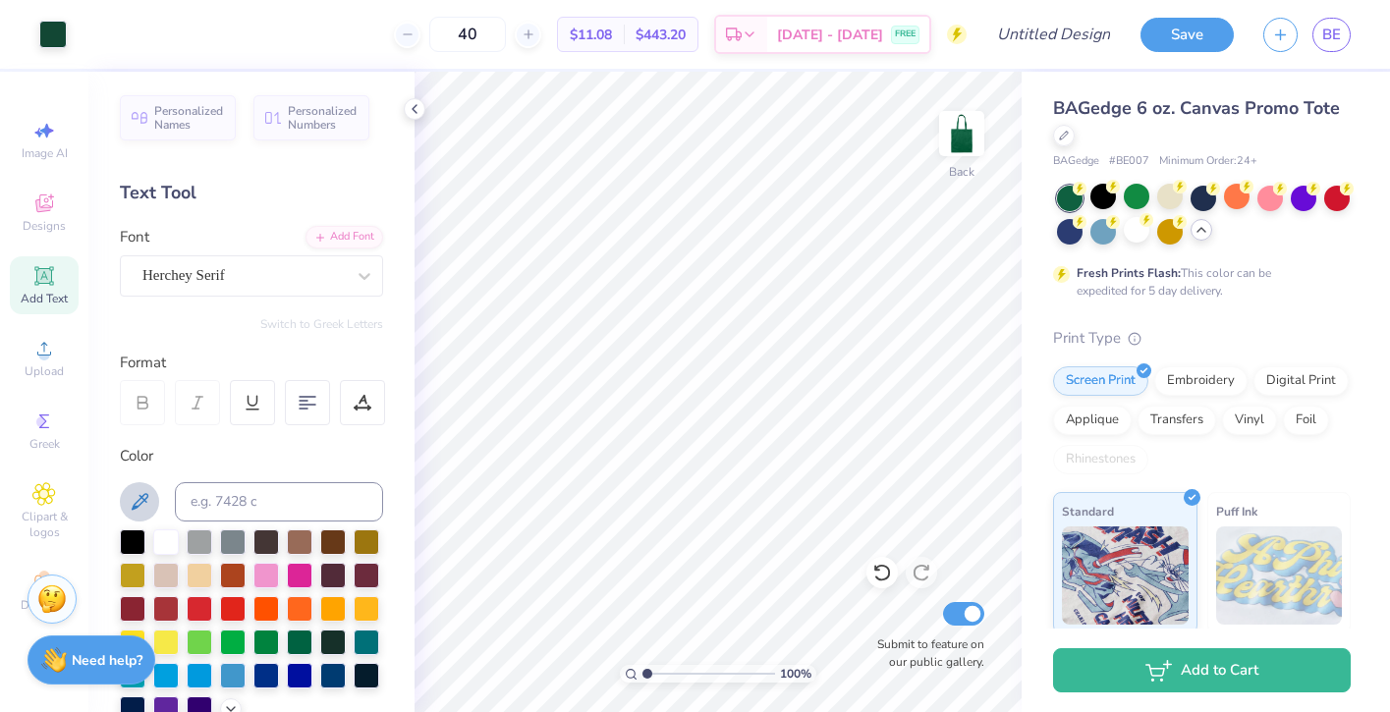
click at [139, 504] on icon at bounding box center [140, 501] width 17 height 17
click at [168, 545] on div at bounding box center [166, 540] width 26 height 26
click at [171, 538] on div at bounding box center [166, 540] width 26 height 26
